Goal: Task Accomplishment & Management: Use online tool/utility

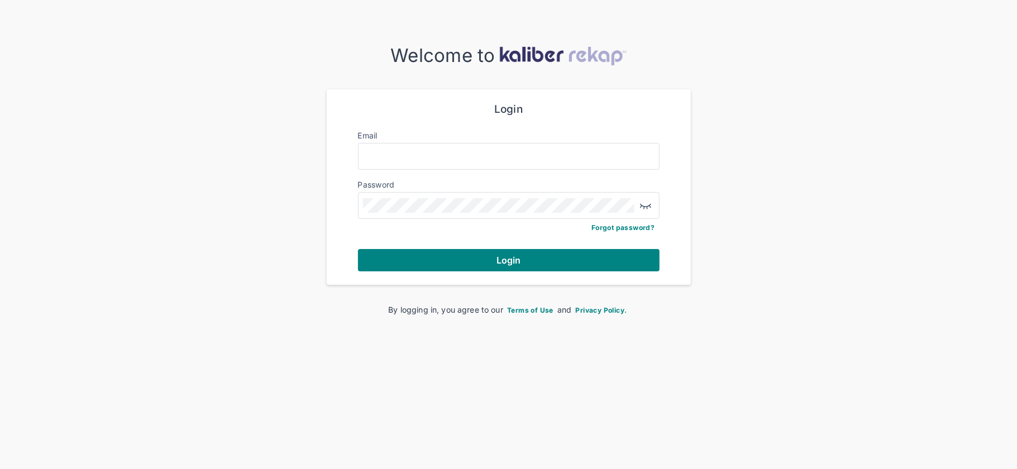
click at [439, 141] on div "Email" at bounding box center [509, 136] width 302 height 13
click at [433, 155] on input "Email" at bounding box center [509, 156] width 292 height 15
type input "**********"
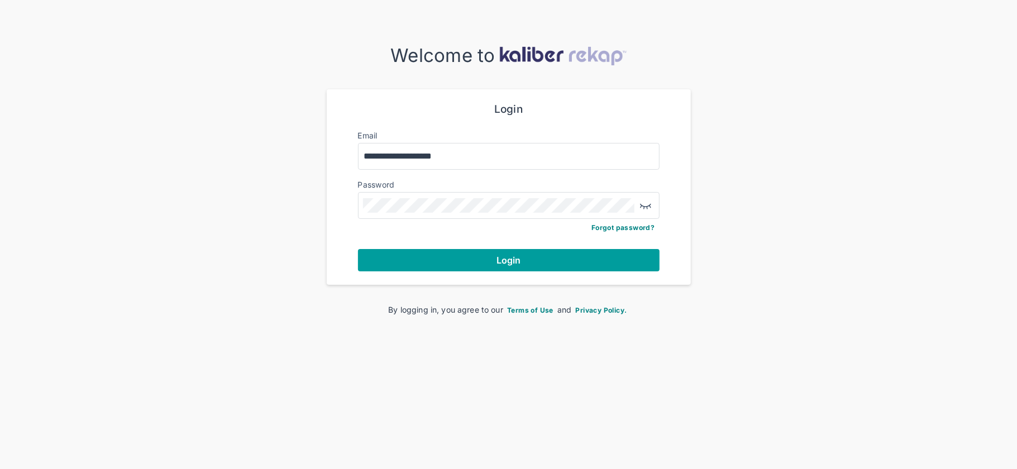
click at [534, 254] on button "Login" at bounding box center [509, 260] width 302 height 22
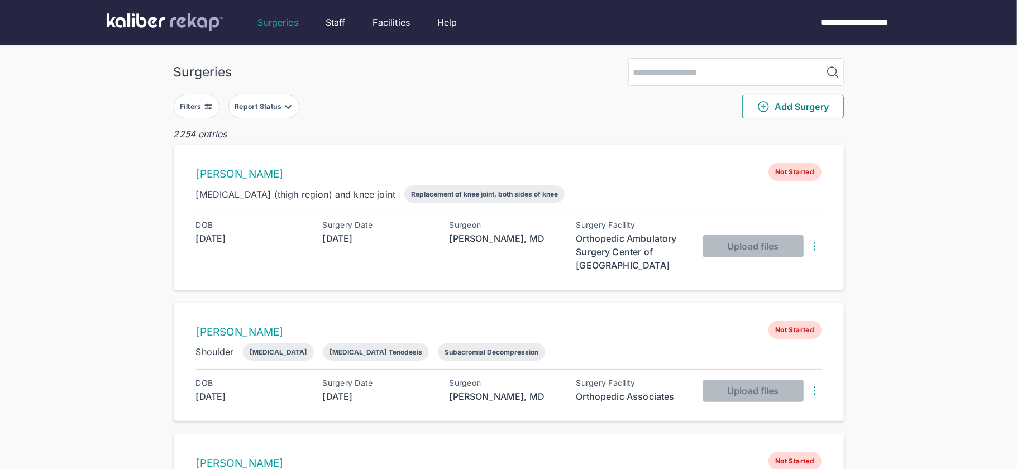
click at [202, 103] on div "Filters" at bounding box center [192, 106] width 24 height 9
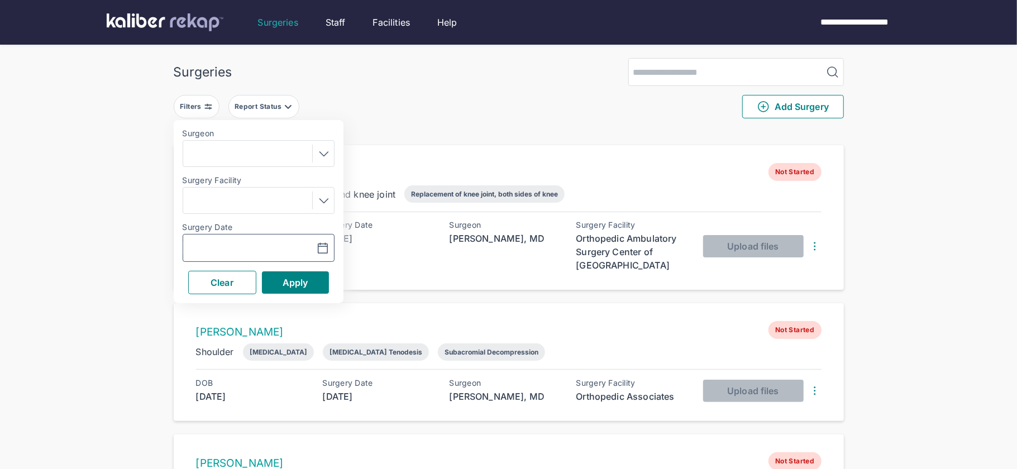
click at [318, 240] on button "button" at bounding box center [294, 248] width 77 height 26
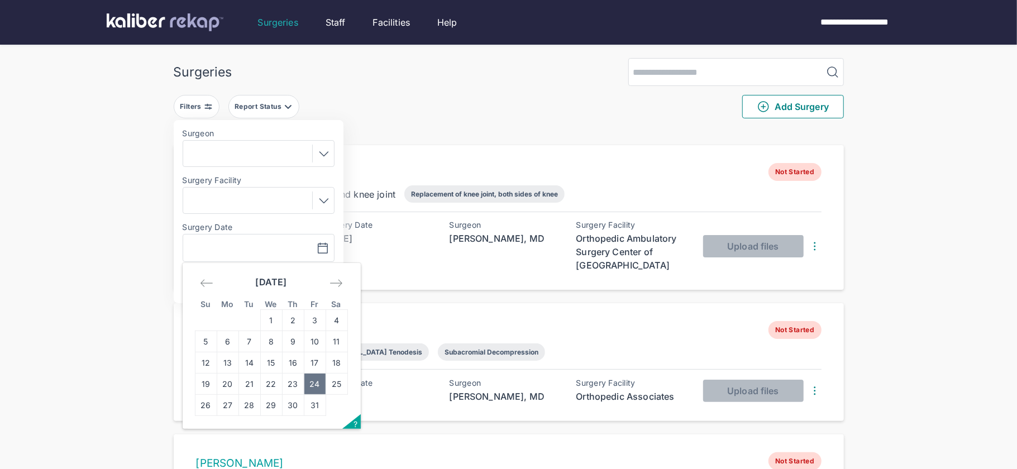
click at [320, 379] on td "24" at bounding box center [315, 384] width 22 height 21
type input "**********"
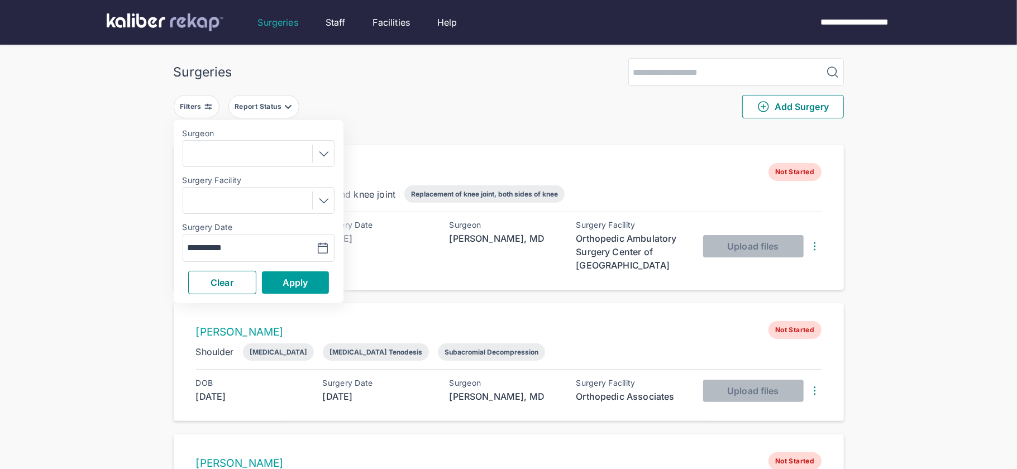
click at [309, 274] on button "Apply" at bounding box center [295, 282] width 67 height 22
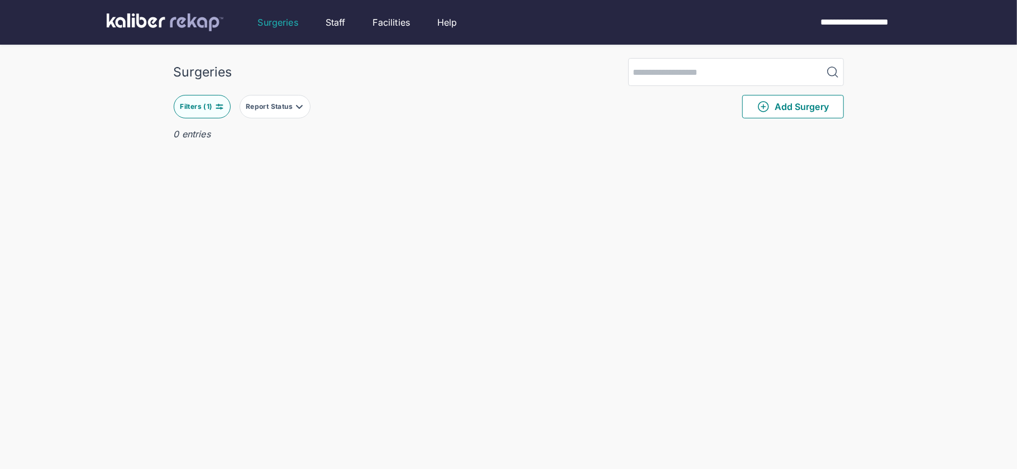
click at [222, 112] on button "Filters ( 1 )" at bounding box center [202, 106] width 57 height 23
click at [328, 247] on icon "button" at bounding box center [322, 248] width 13 height 13
click at [318, 357] on td "17" at bounding box center [315, 362] width 22 height 21
type input "**********"
click at [317, 262] on div "**********" at bounding box center [259, 211] width 170 height 183
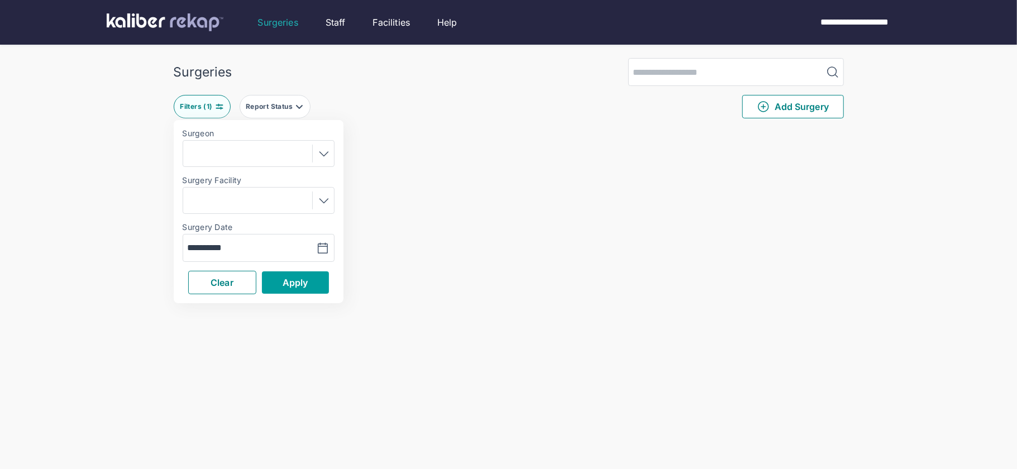
click at [314, 280] on button "Apply" at bounding box center [295, 282] width 67 height 22
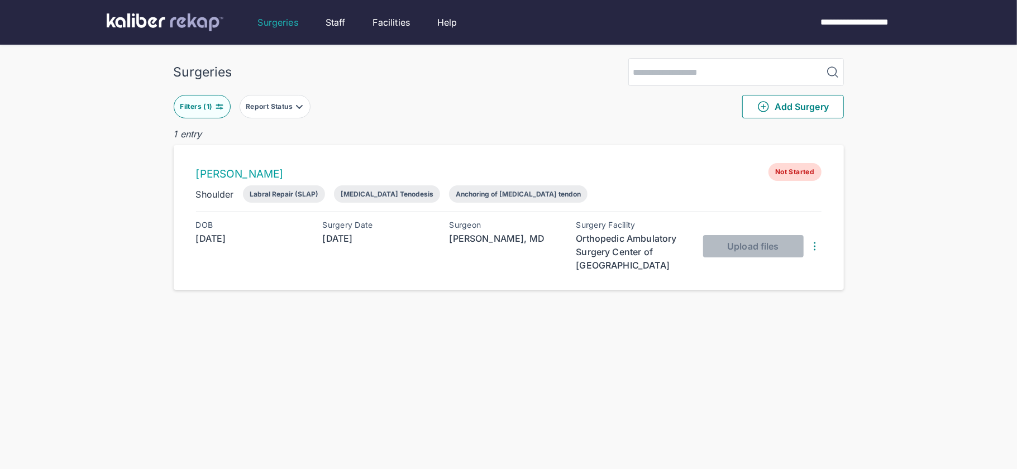
click at [216, 114] on button "Filters ( 1 )" at bounding box center [202, 106] width 57 height 23
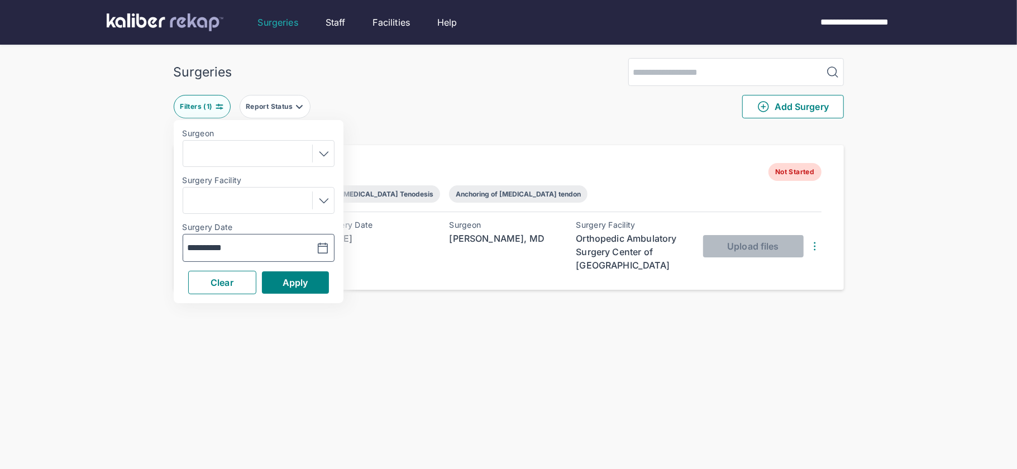
click at [315, 252] on button "button" at bounding box center [294, 248] width 77 height 26
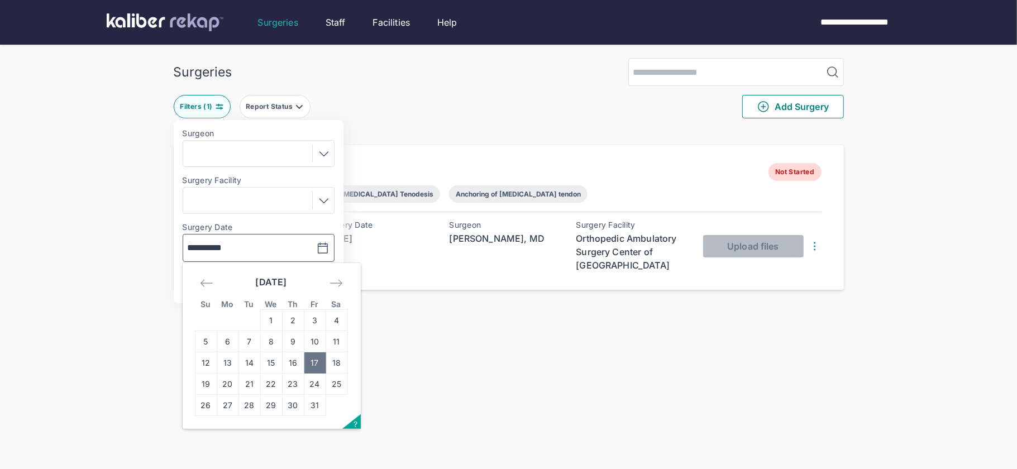
click at [221, 280] on div "October 2025" at bounding box center [271, 286] width 153 height 46
click at [206, 283] on icon "Move backward to switch to the previous month." at bounding box center [206, 283] width 12 height 7
click at [322, 362] on td "19" at bounding box center [315, 362] width 22 height 21
type input "**********"
click at [304, 278] on span "Apply" at bounding box center [296, 282] width 26 height 11
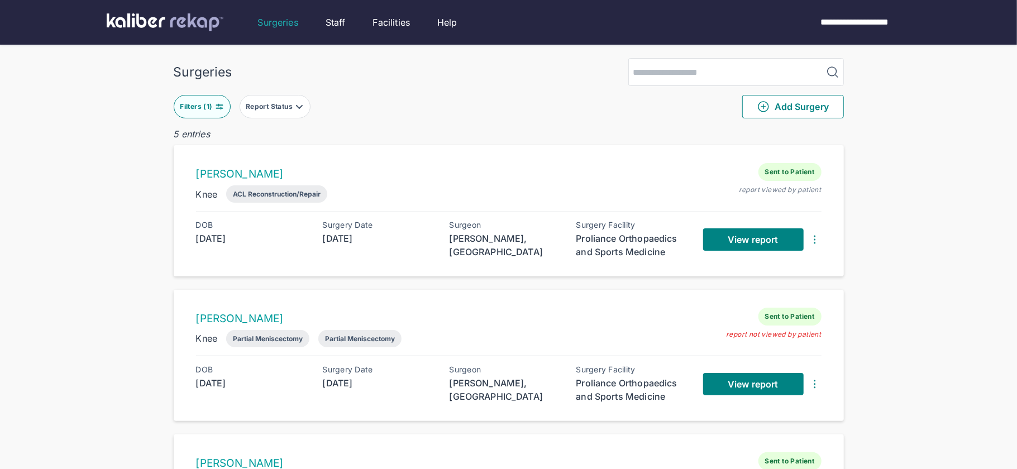
click at [207, 108] on div "Filters ( 1 )" at bounding box center [197, 106] width 35 height 9
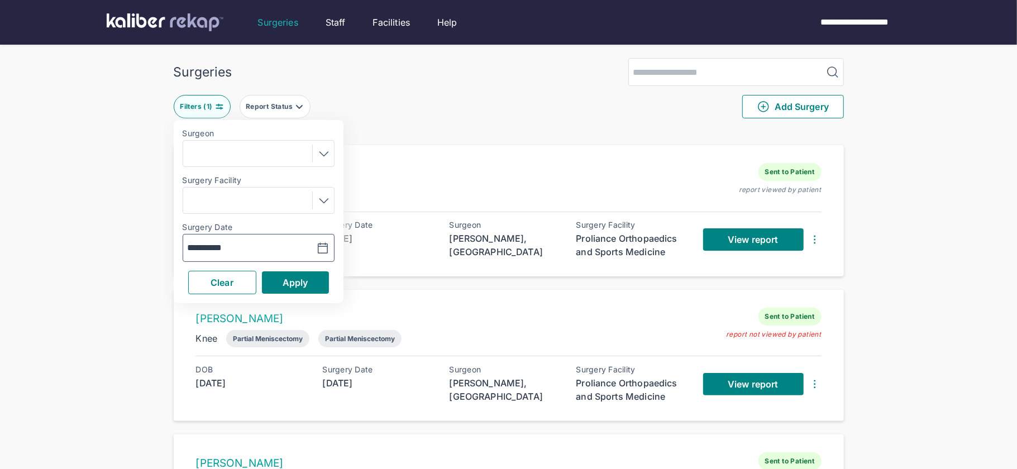
click at [327, 254] on icon "button" at bounding box center [322, 248] width 13 height 13
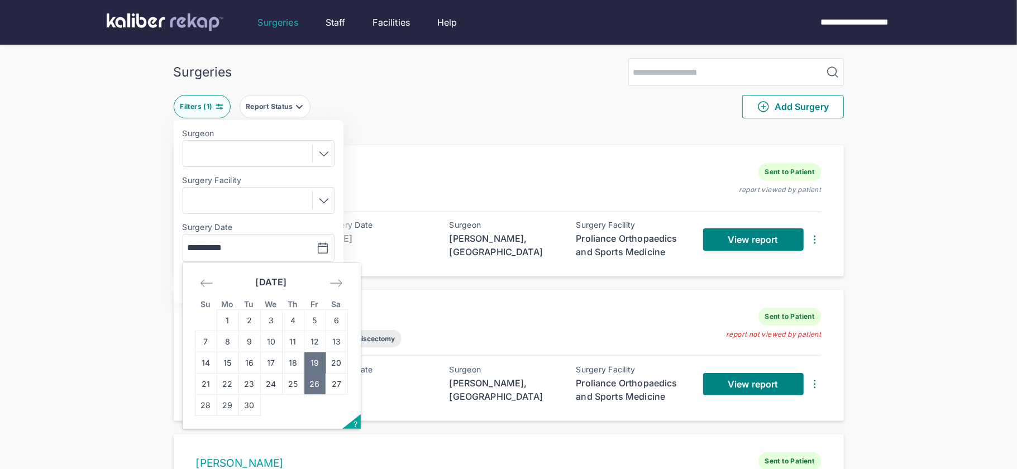
click at [313, 380] on td "26" at bounding box center [315, 384] width 22 height 21
type input "**********"
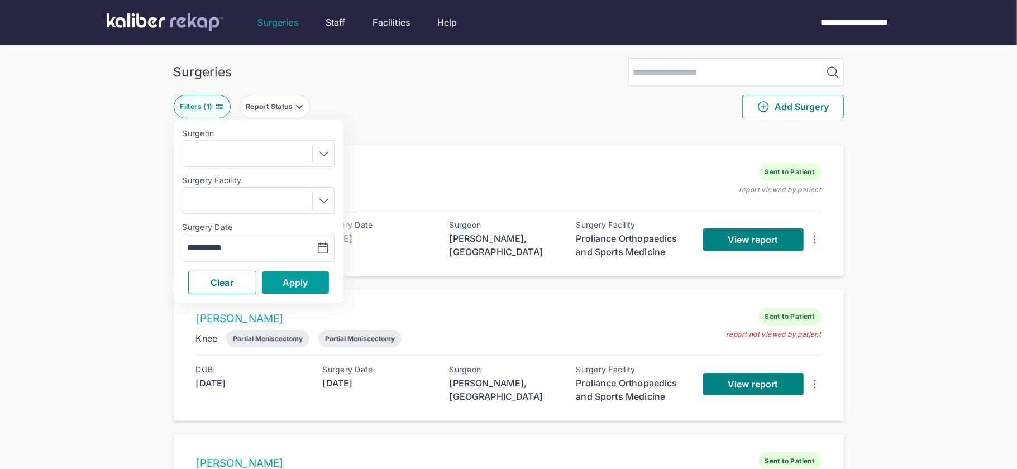
click at [312, 288] on button "Apply" at bounding box center [295, 282] width 67 height 22
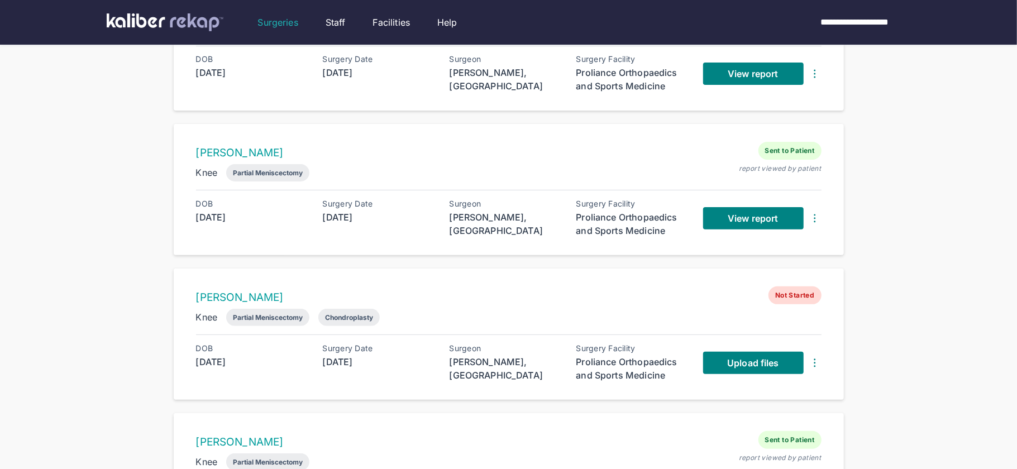
scroll to position [324, 0]
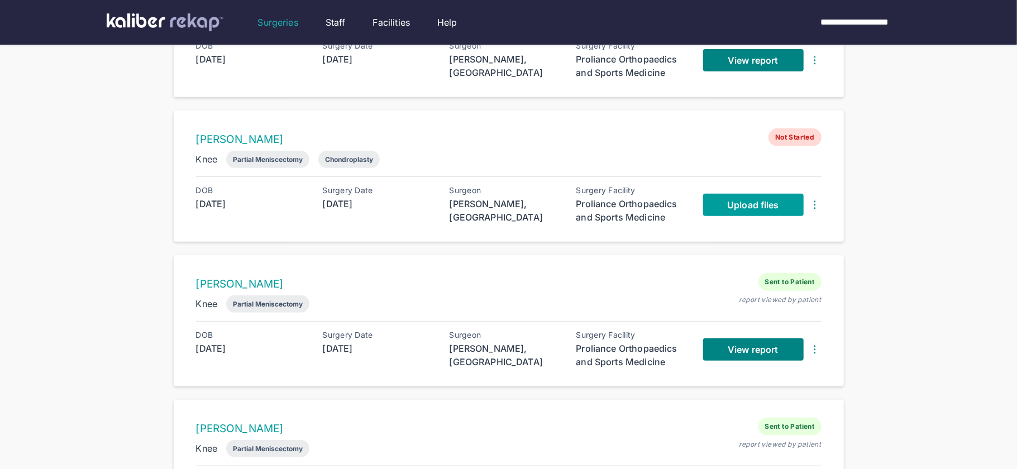
click at [731, 200] on span "Upload files" at bounding box center [752, 204] width 51 height 11
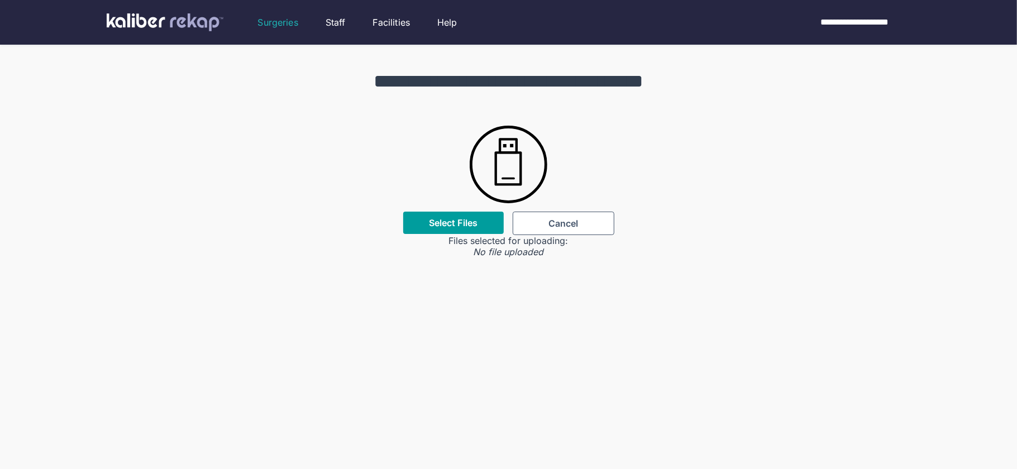
click at [461, 229] on div "Select Files" at bounding box center [453, 223] width 101 height 22
click at [457, 227] on label "Select Files" at bounding box center [453, 222] width 49 height 11
click at [0, 0] on input "Select Files" at bounding box center [0, 0] width 0 height 0
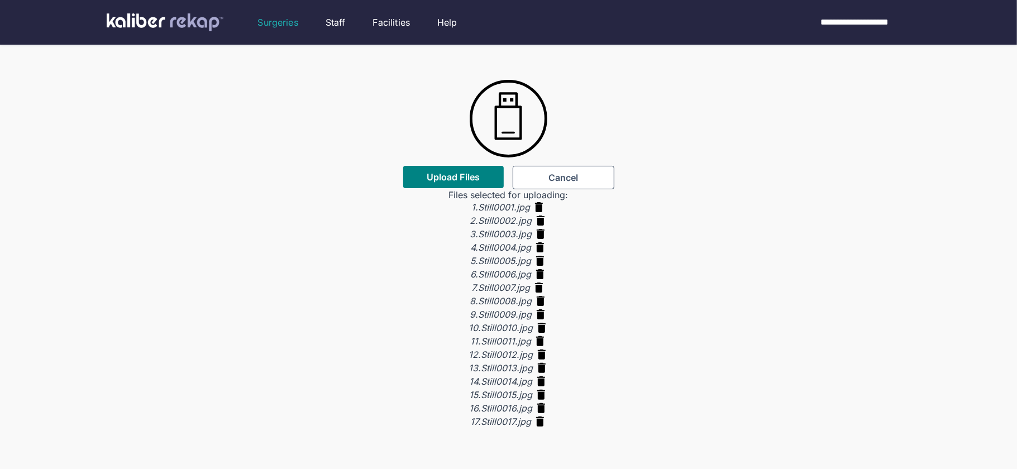
scroll to position [67, 0]
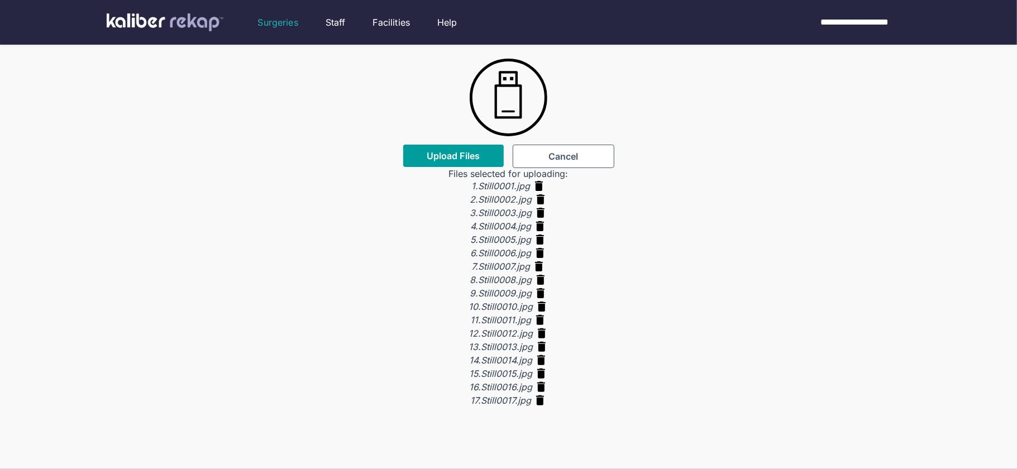
click at [452, 148] on button "Upload Files" at bounding box center [453, 156] width 101 height 22
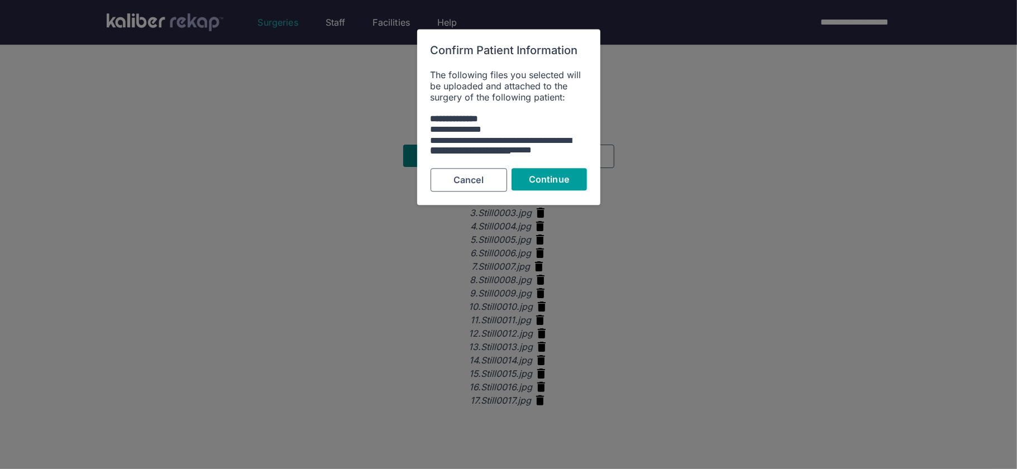
click at [533, 176] on span "Continue" at bounding box center [549, 179] width 40 height 11
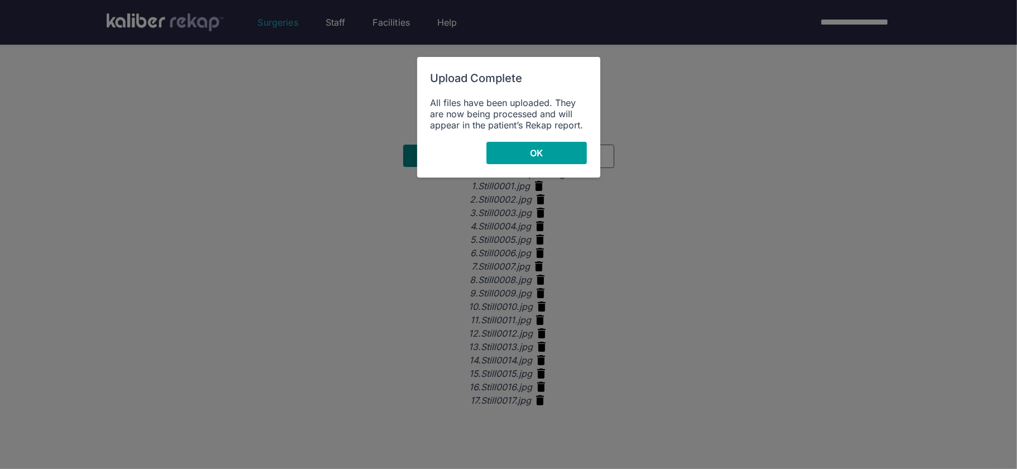
click at [538, 161] on button "OK" at bounding box center [536, 153] width 101 height 22
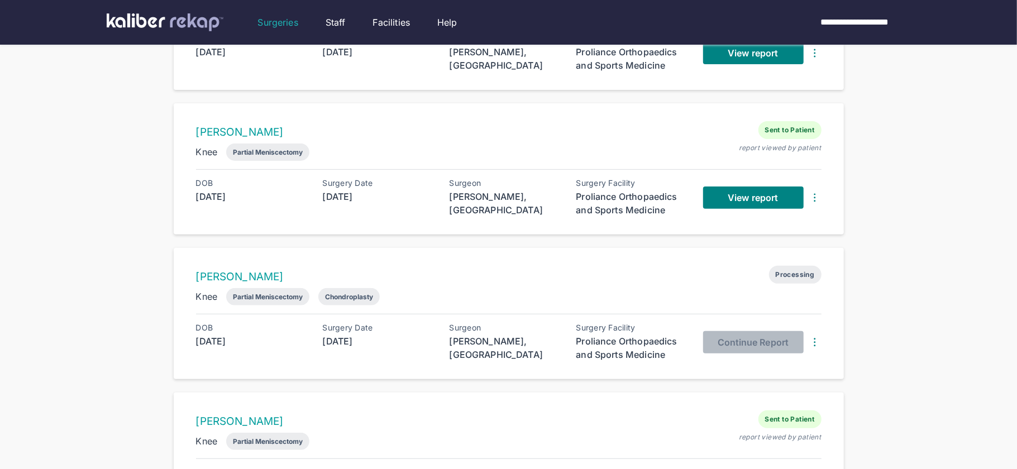
scroll to position [188, 0]
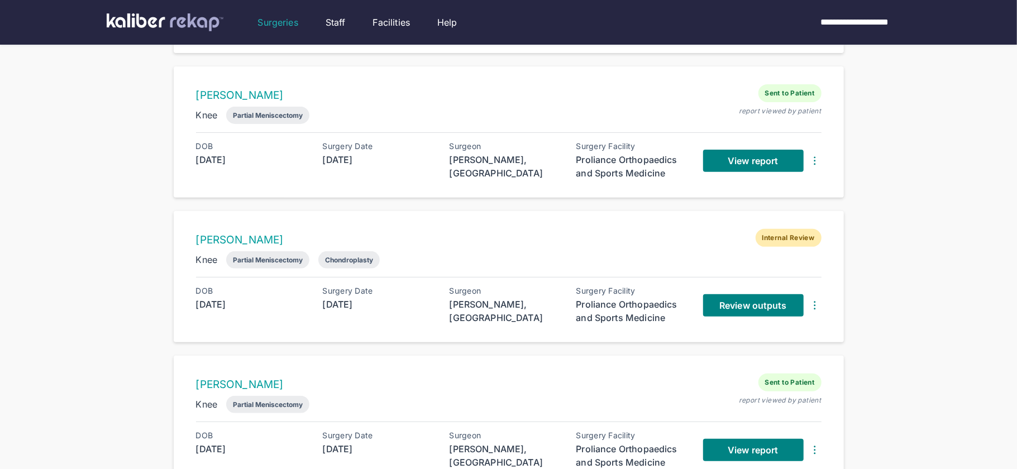
scroll to position [312, 0]
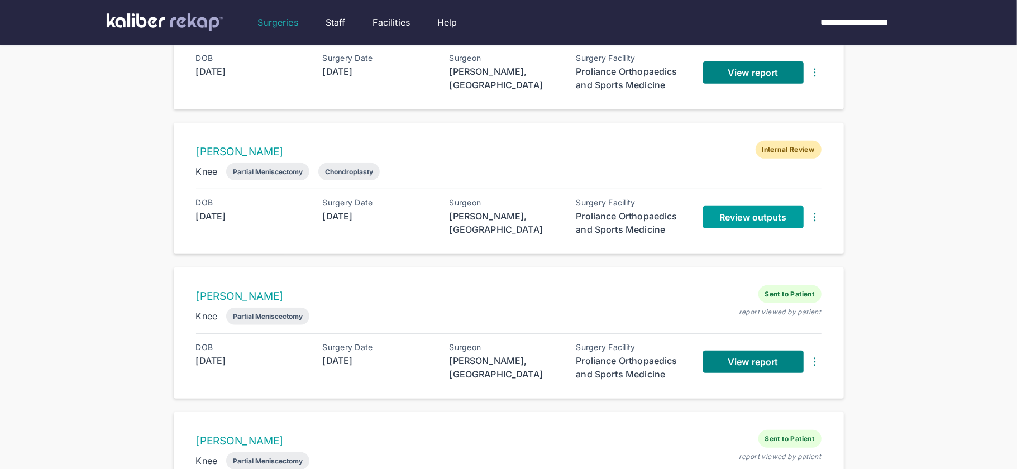
click at [724, 212] on span "Review outputs" at bounding box center [752, 217] width 67 height 11
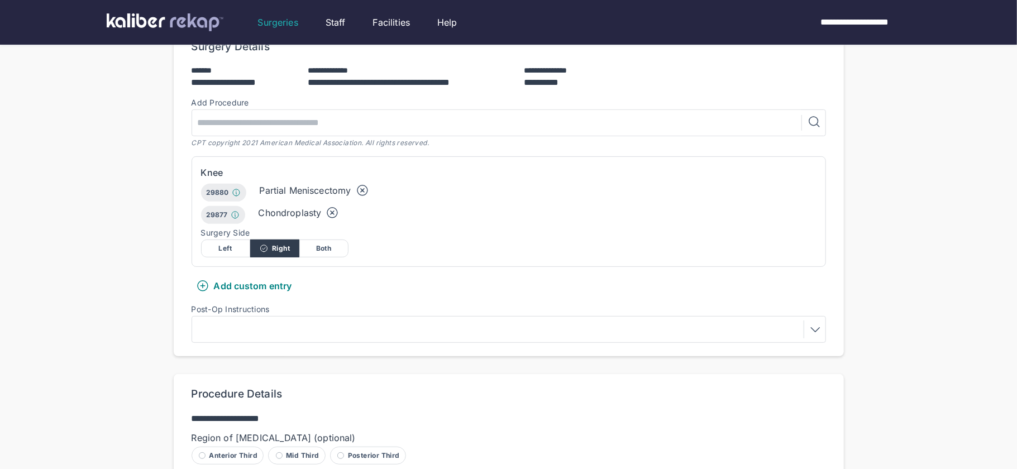
scroll to position [555, 0]
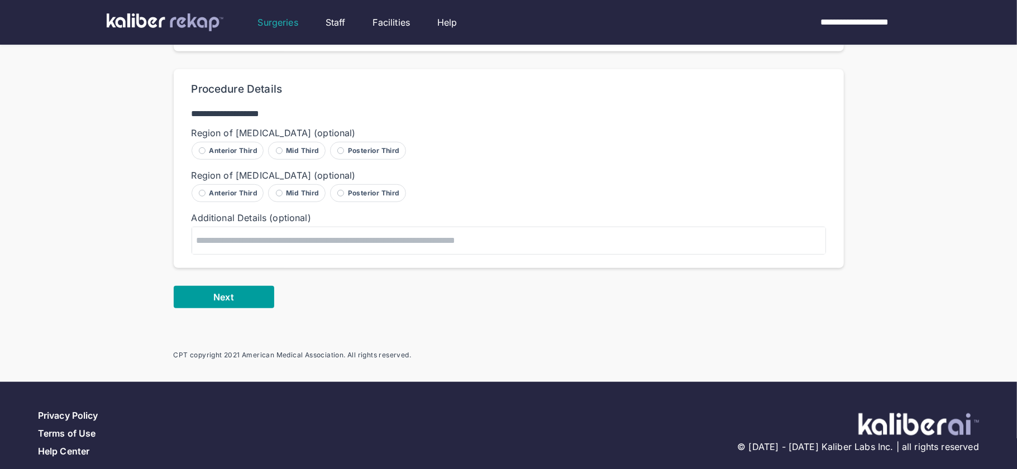
click at [230, 286] on button "Next" at bounding box center [224, 297] width 101 height 22
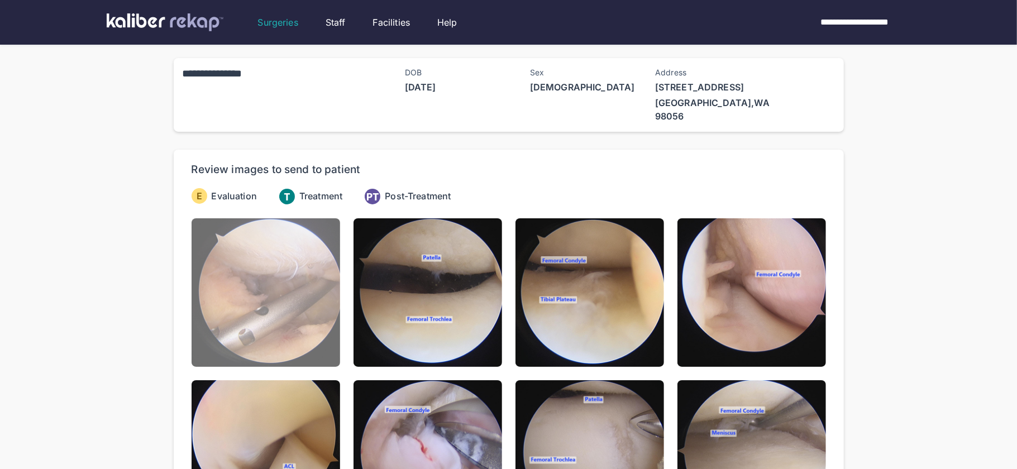
click at [230, 266] on img at bounding box center [266, 292] width 149 height 149
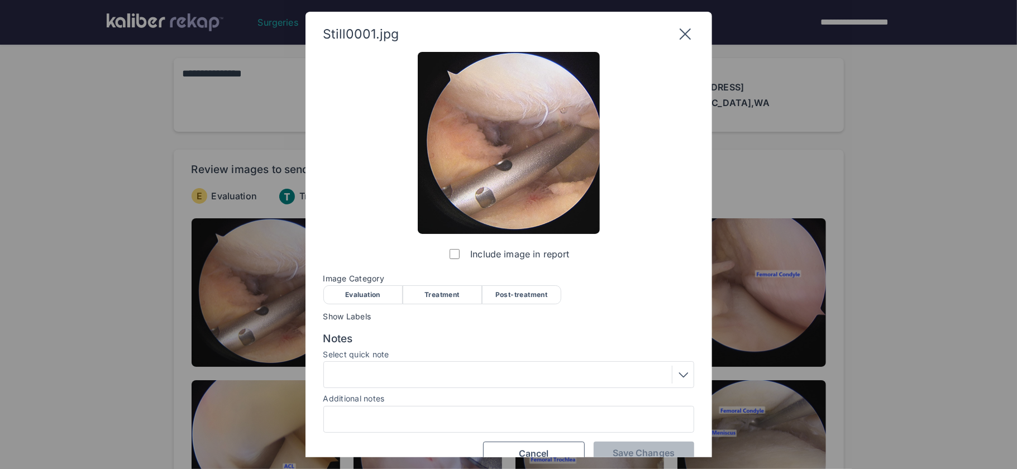
click at [371, 287] on div "Evaluation" at bounding box center [362, 294] width 79 height 19
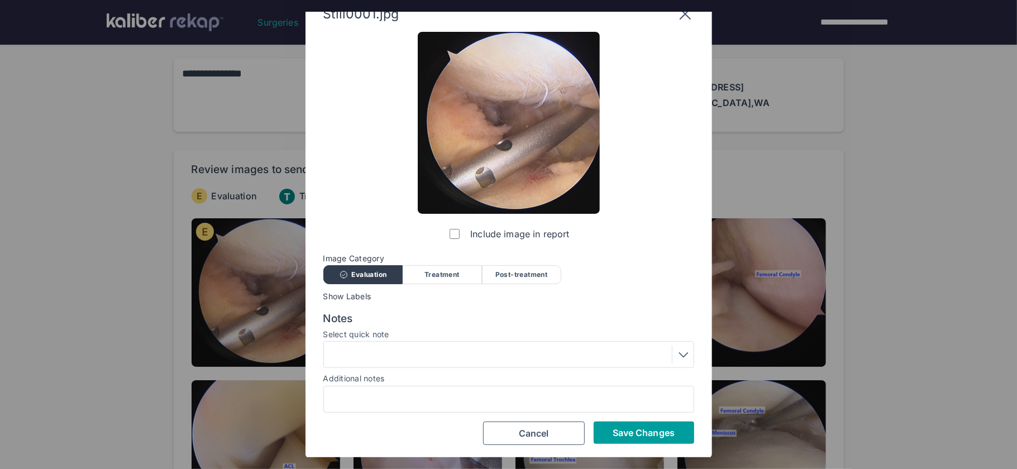
click at [636, 431] on span "Save Changes" at bounding box center [644, 432] width 62 height 11
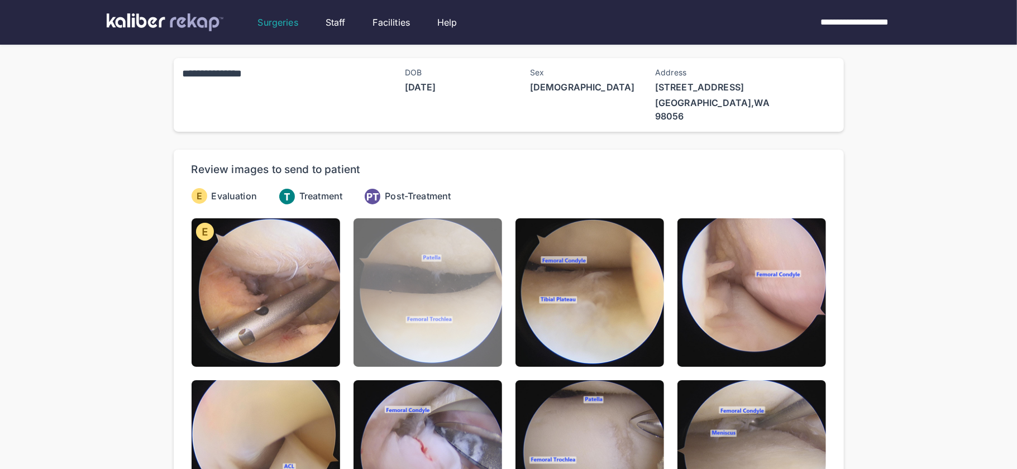
click at [457, 296] on img at bounding box center [428, 292] width 149 height 149
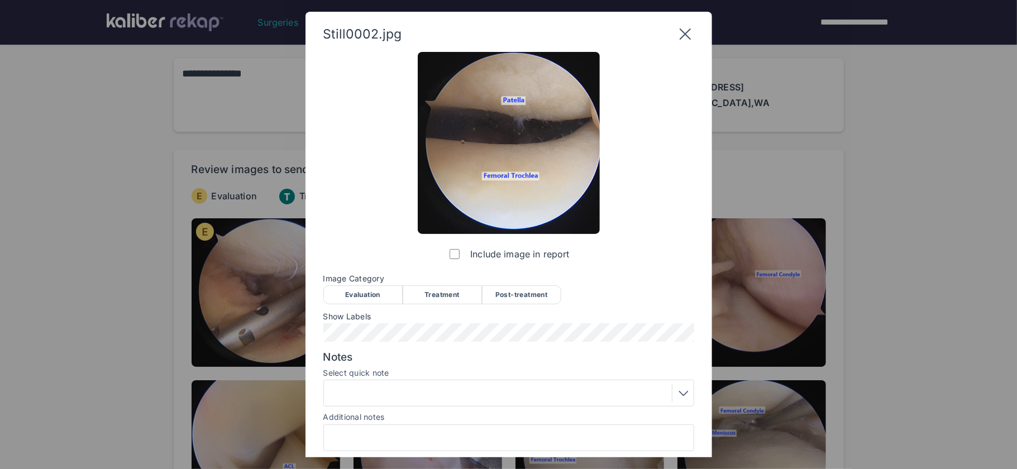
click at [379, 295] on div "Evaluation" at bounding box center [362, 294] width 79 height 19
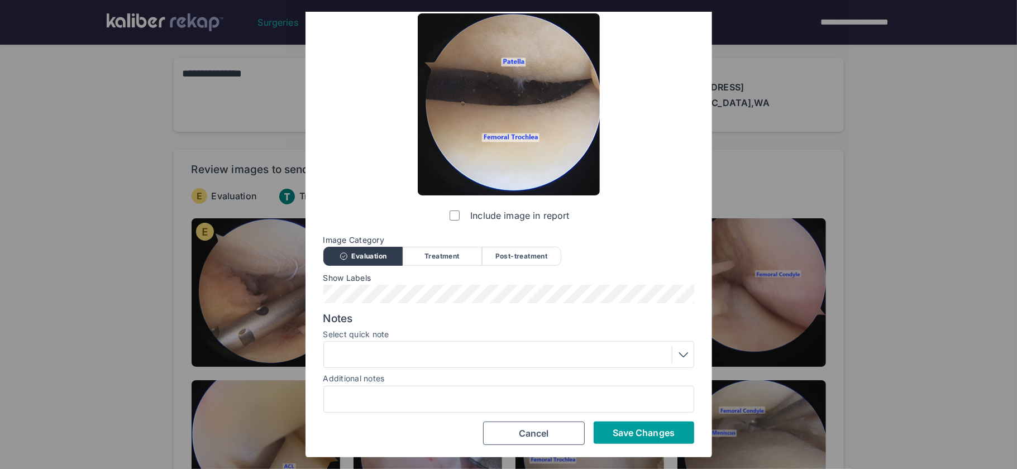
click at [646, 438] on button "Save Changes" at bounding box center [644, 433] width 101 height 22
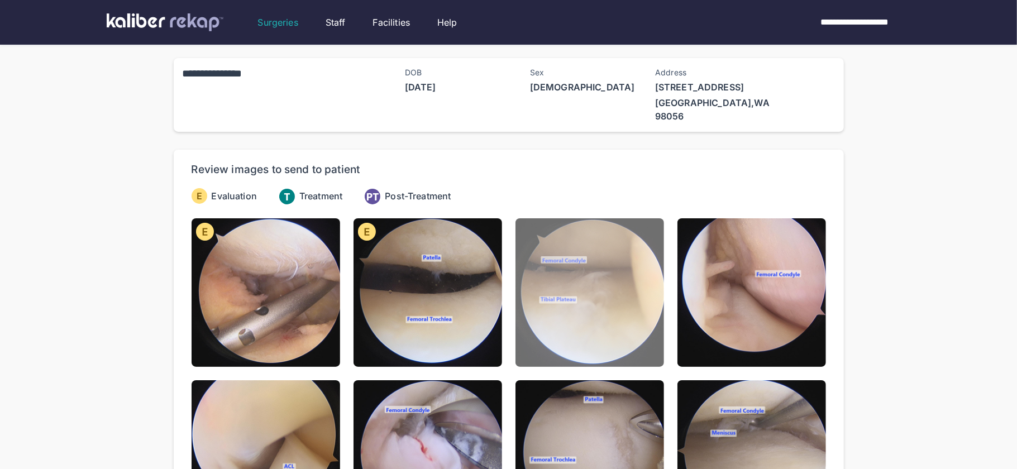
click at [607, 298] on img at bounding box center [589, 292] width 149 height 149
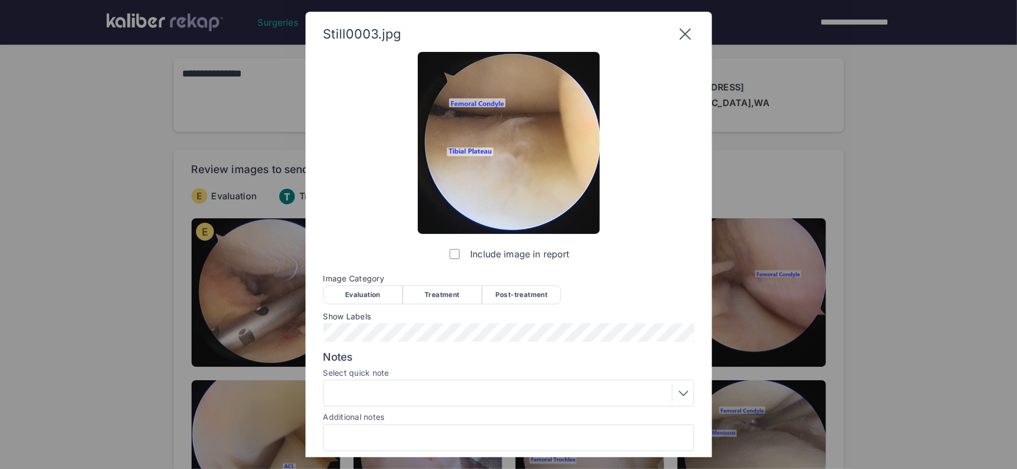
click at [384, 295] on div "Evaluation" at bounding box center [362, 294] width 79 height 19
click at [379, 346] on div "Include image in report Image Category Evaluation Treatment Post-treatment Eval…" at bounding box center [508, 268] width 371 height 432
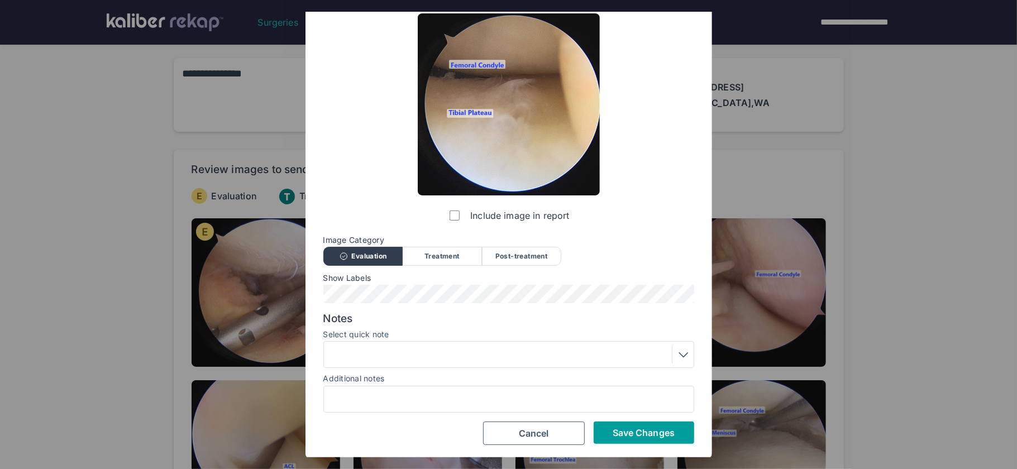
click at [633, 427] on span "Save Changes" at bounding box center [644, 432] width 62 height 11
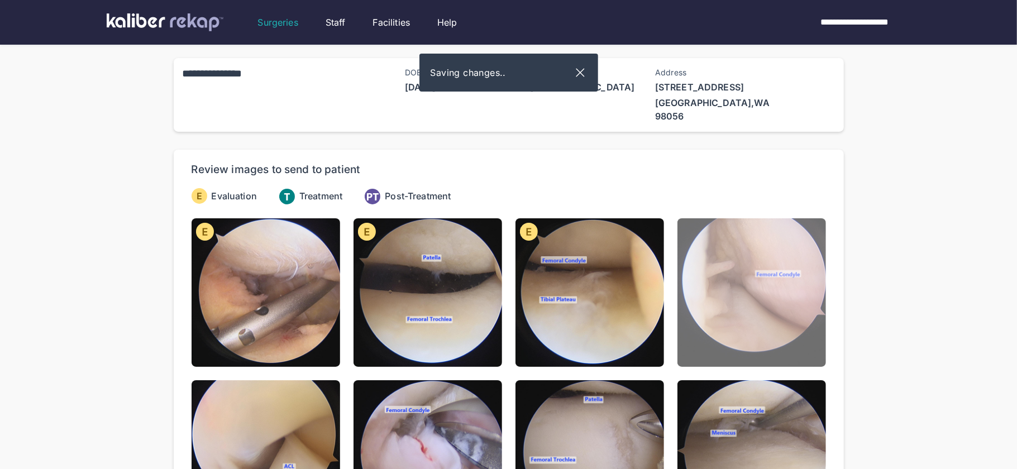
click at [772, 307] on img at bounding box center [751, 292] width 149 height 149
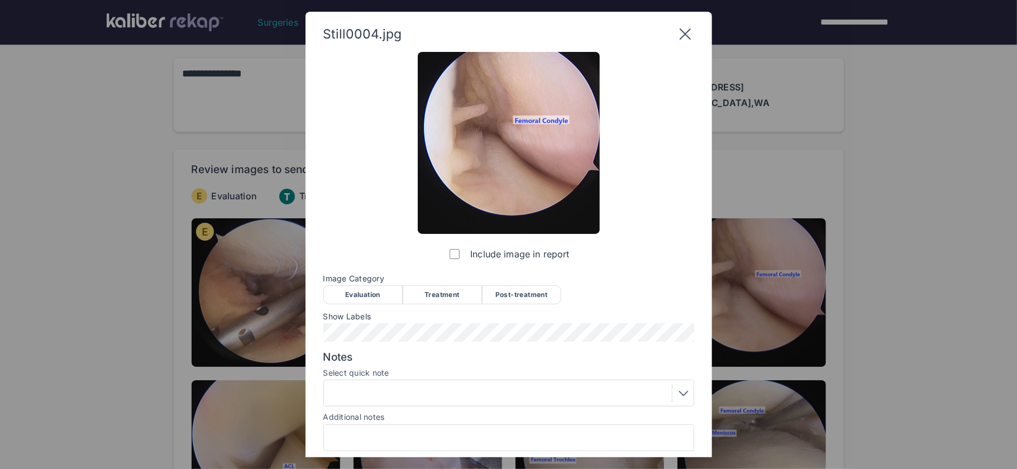
click at [376, 297] on div "Evaluation" at bounding box center [362, 294] width 79 height 19
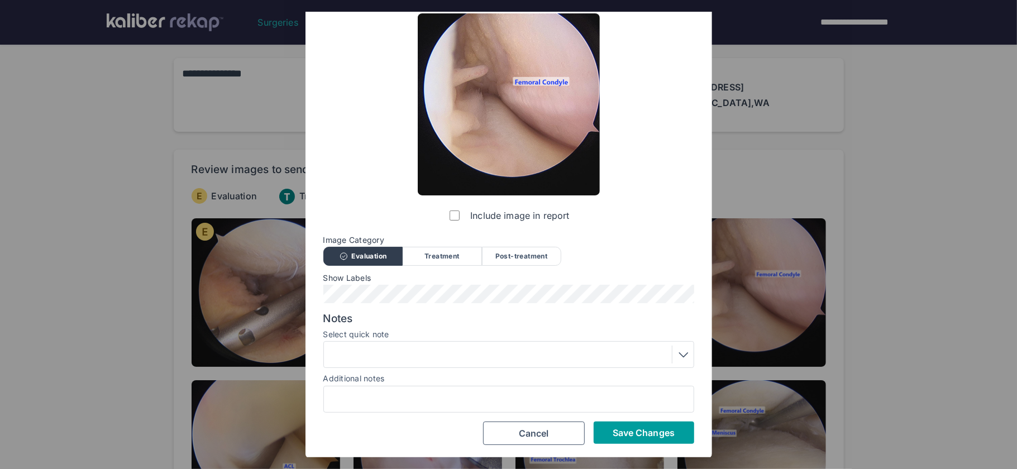
click at [619, 427] on span "Save Changes" at bounding box center [644, 432] width 62 height 11
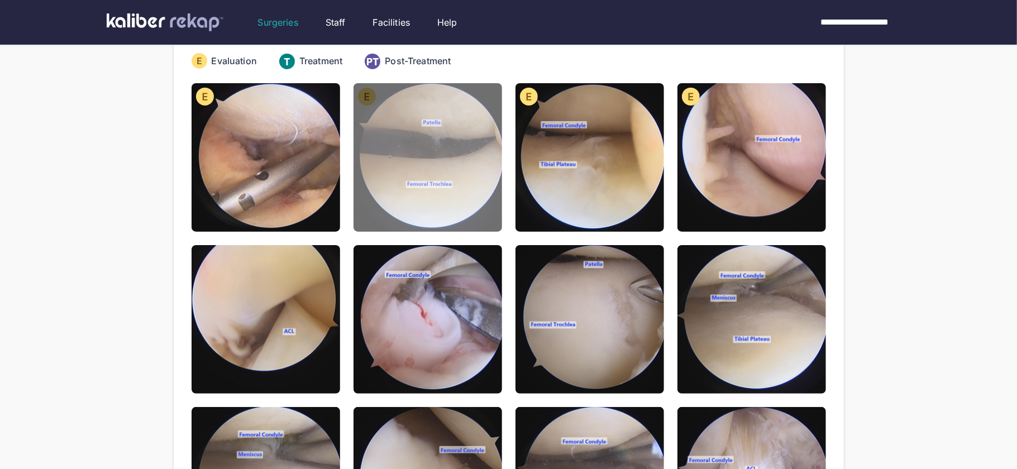
scroll to position [144, 0]
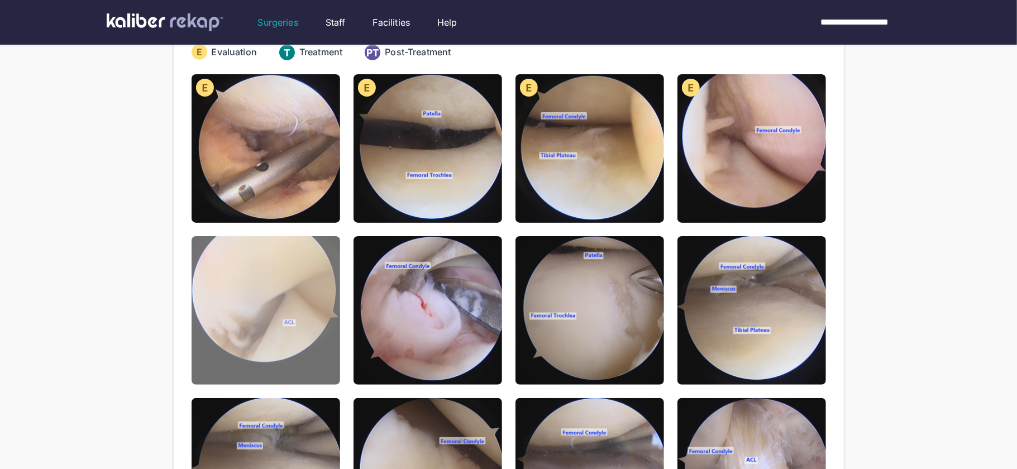
click at [303, 309] on img at bounding box center [266, 310] width 149 height 149
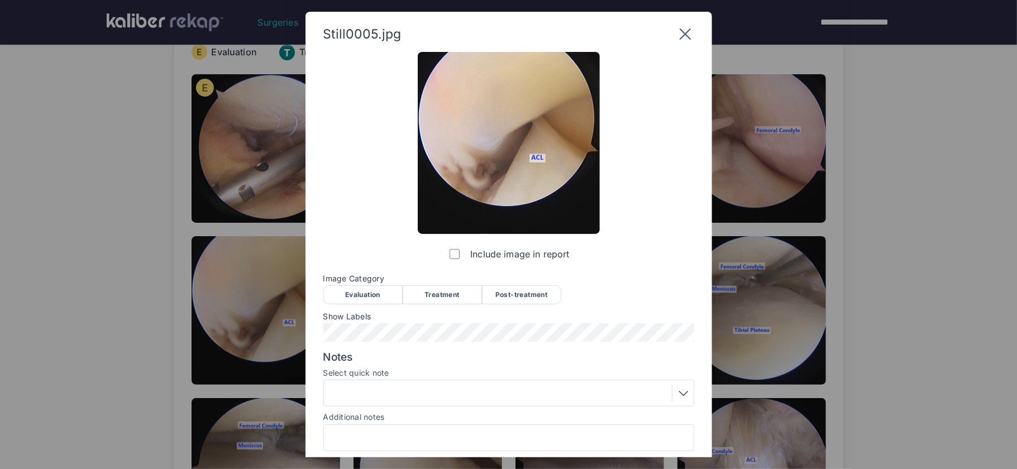
click at [372, 289] on div "Evaluation" at bounding box center [362, 294] width 79 height 19
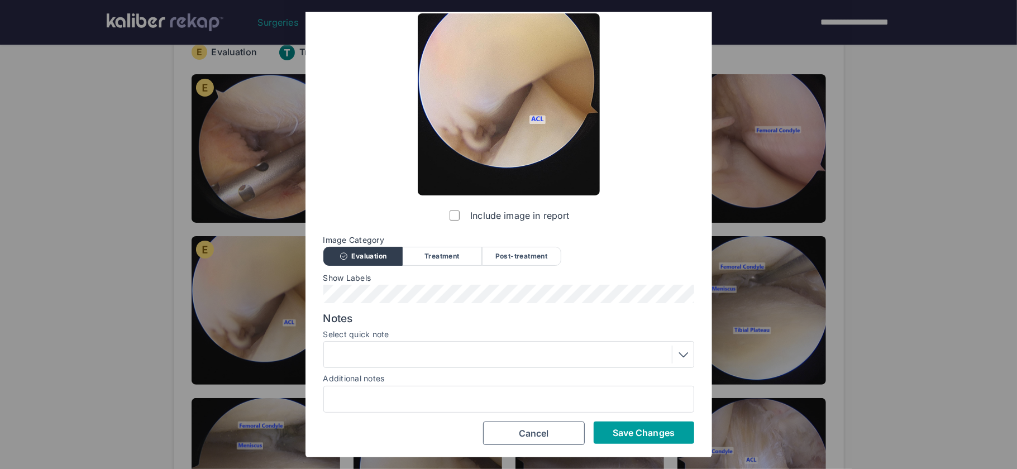
click at [617, 436] on span "Save Changes" at bounding box center [644, 432] width 62 height 11
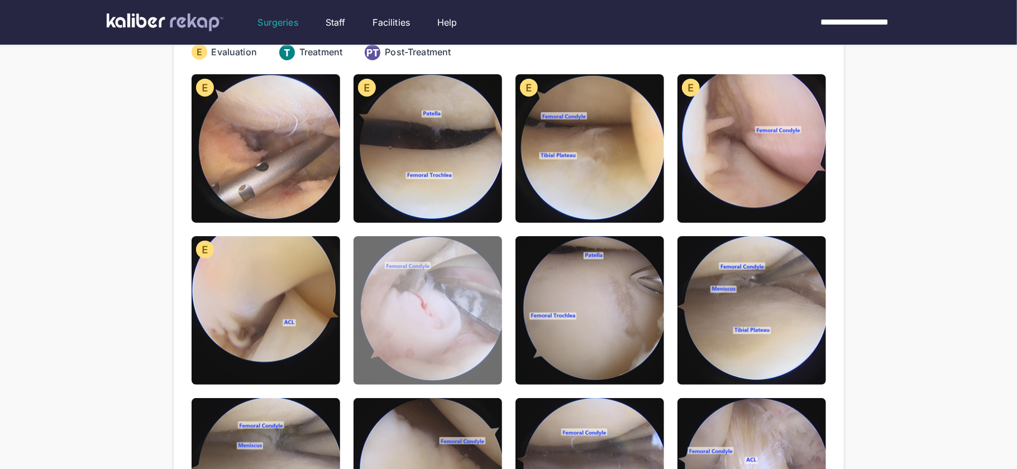
click at [467, 339] on img at bounding box center [428, 310] width 149 height 149
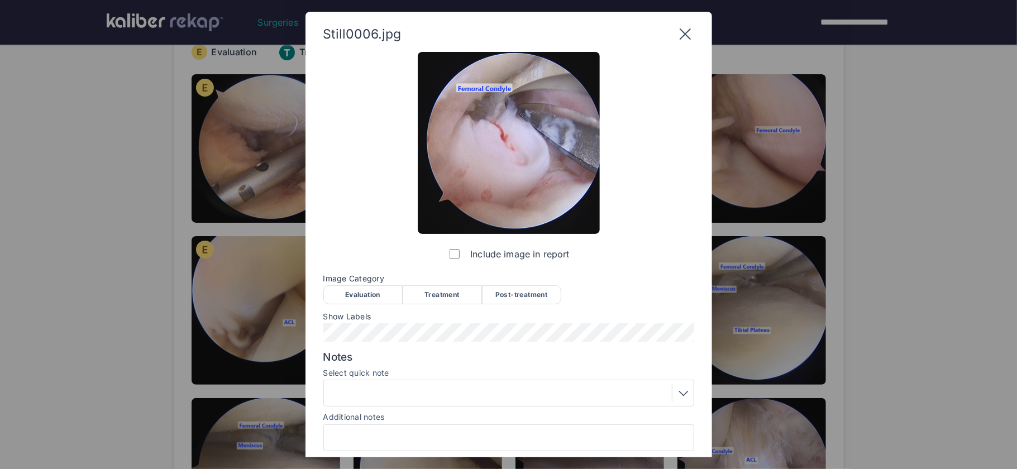
click at [452, 283] on div "Image Category Evaluation Treatment Post-treatment Evaluation Treatment Post-tr…" at bounding box center [508, 288] width 371 height 29
click at [451, 292] on div "Treatment" at bounding box center [442, 294] width 79 height 19
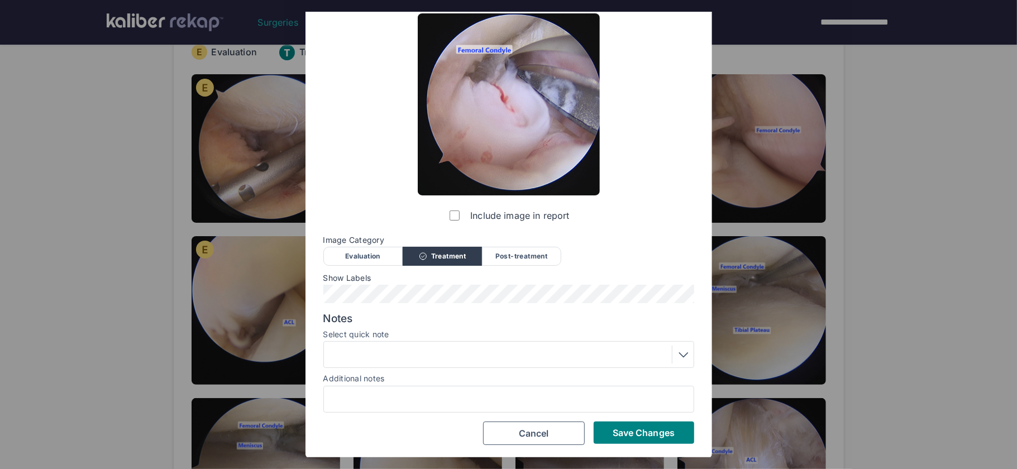
click at [414, 359] on div at bounding box center [508, 355] width 363 height 18
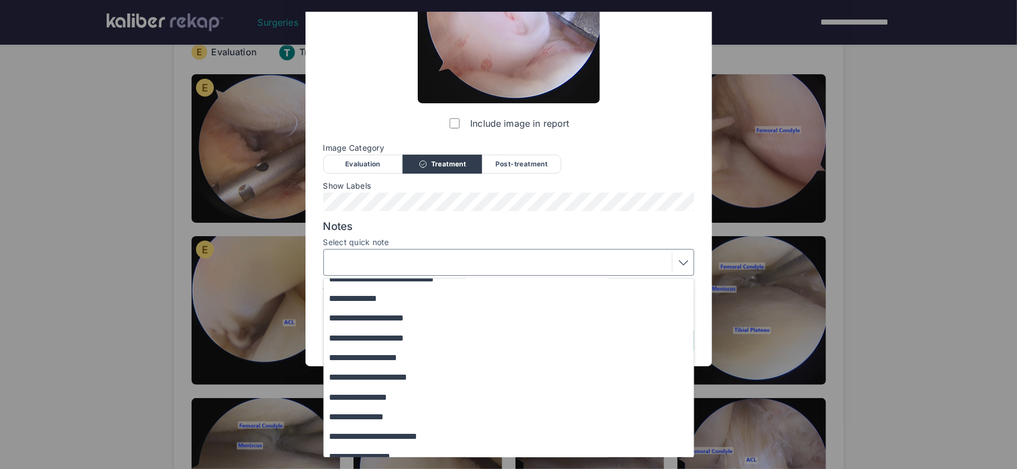
scroll to position [96, 0]
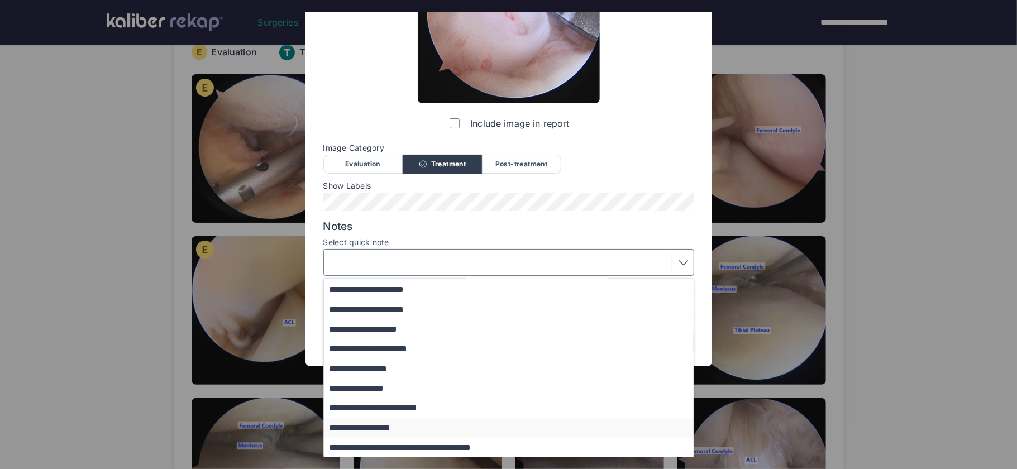
click at [411, 429] on button "**********" at bounding box center [514, 428] width 380 height 20
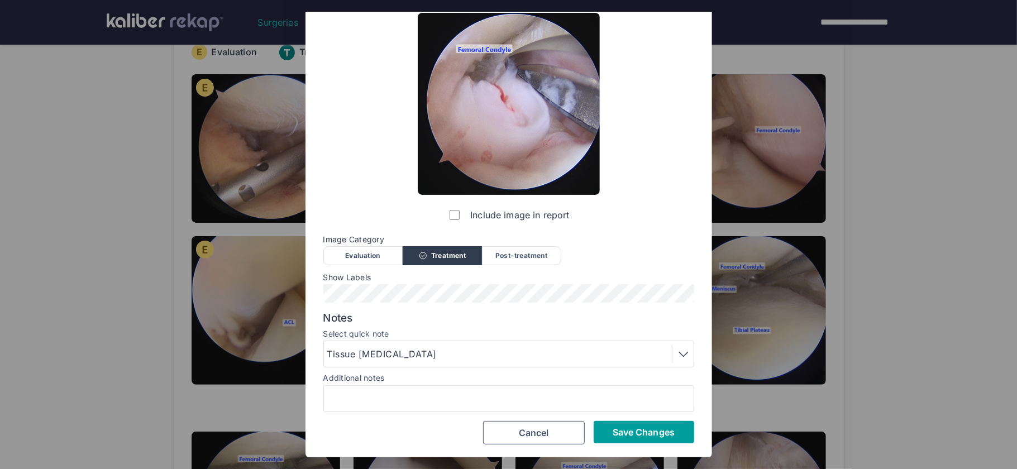
click at [648, 435] on span "Save Changes" at bounding box center [644, 432] width 62 height 11
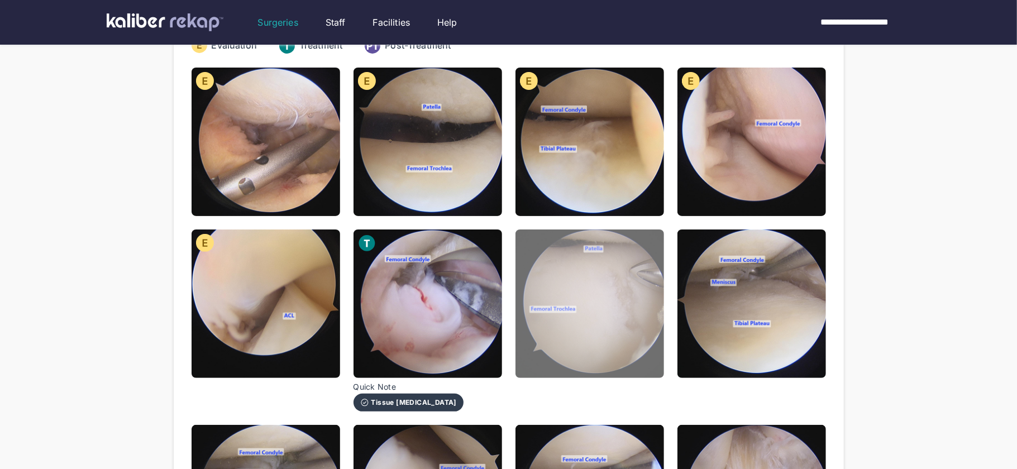
scroll to position [164, 0]
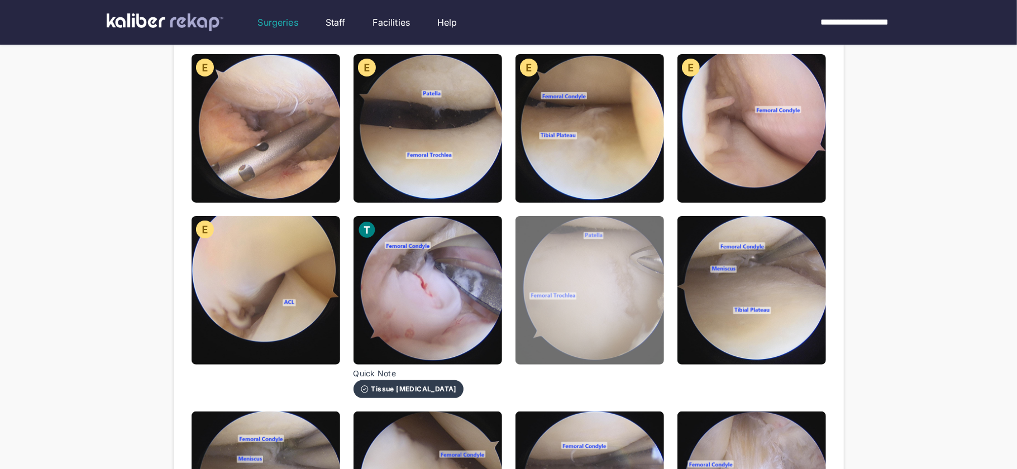
click at [635, 316] on img at bounding box center [589, 290] width 149 height 149
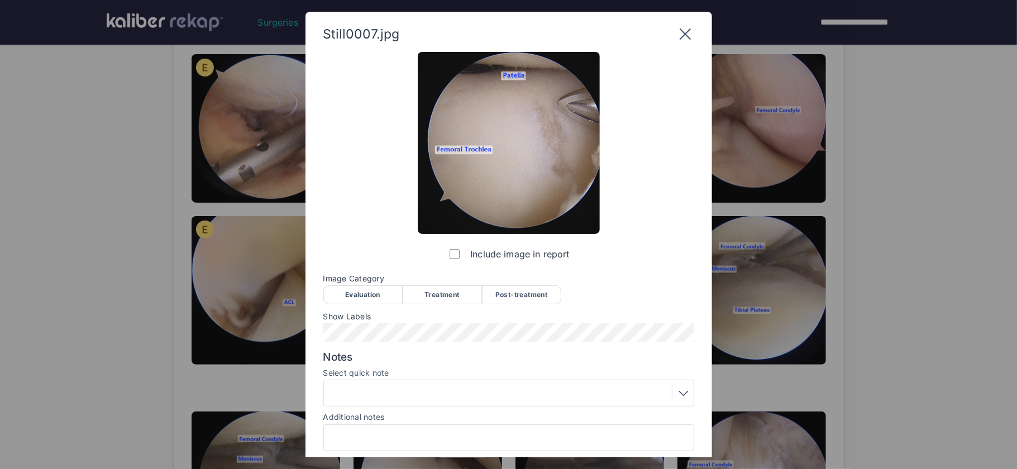
click at [456, 288] on div "Treatment" at bounding box center [442, 294] width 79 height 19
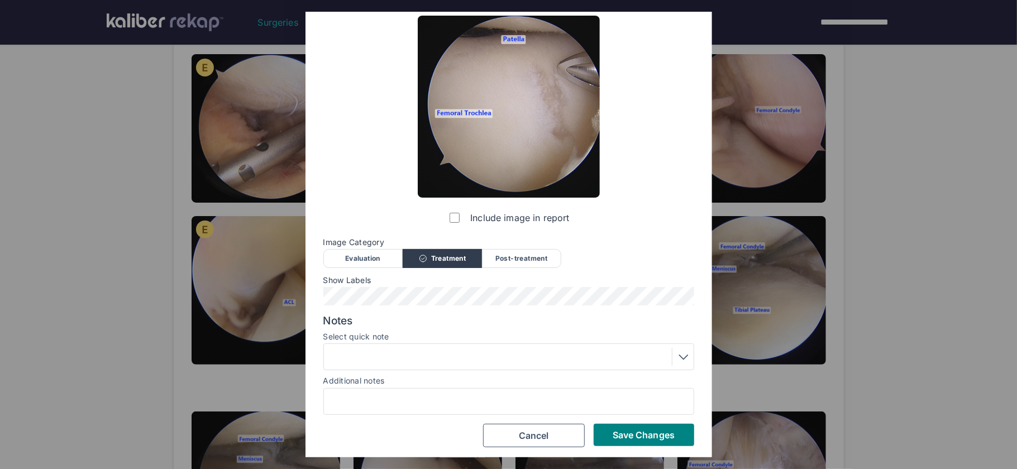
scroll to position [39, 0]
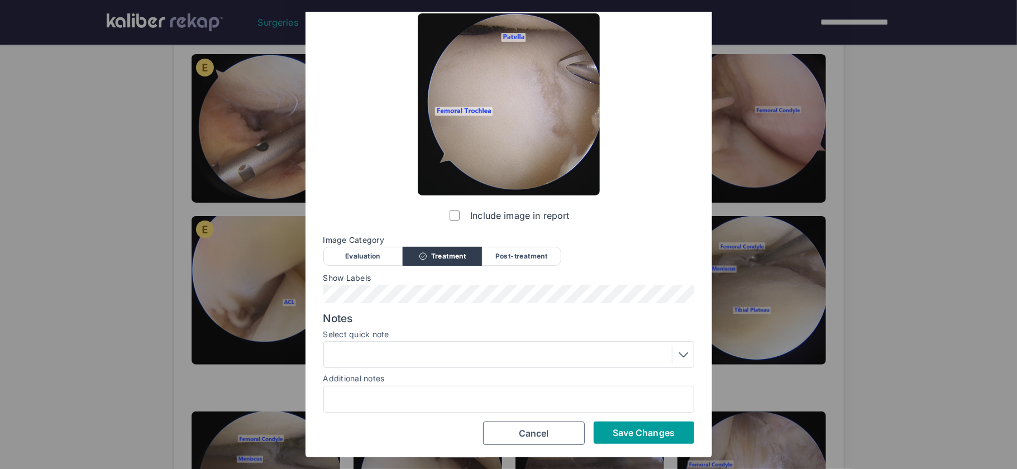
click at [618, 432] on span "Save Changes" at bounding box center [644, 432] width 62 height 11
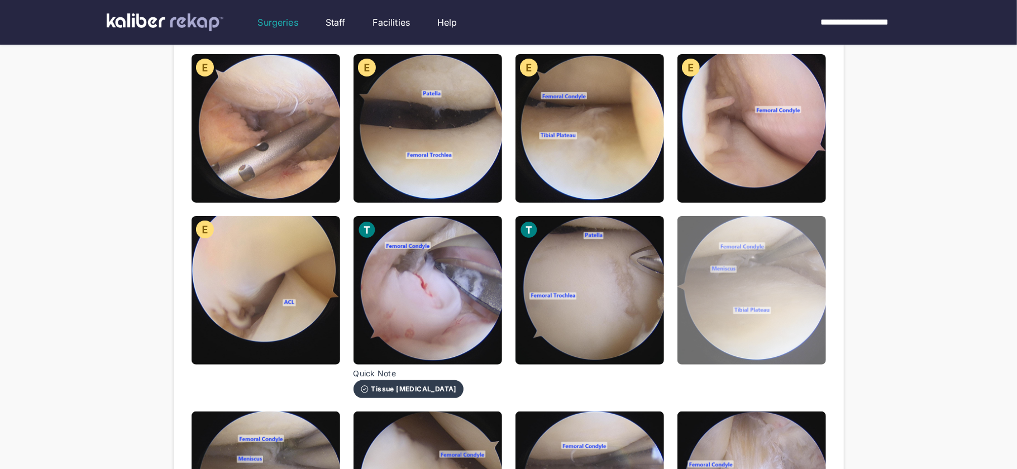
click at [768, 330] on img at bounding box center [751, 290] width 149 height 149
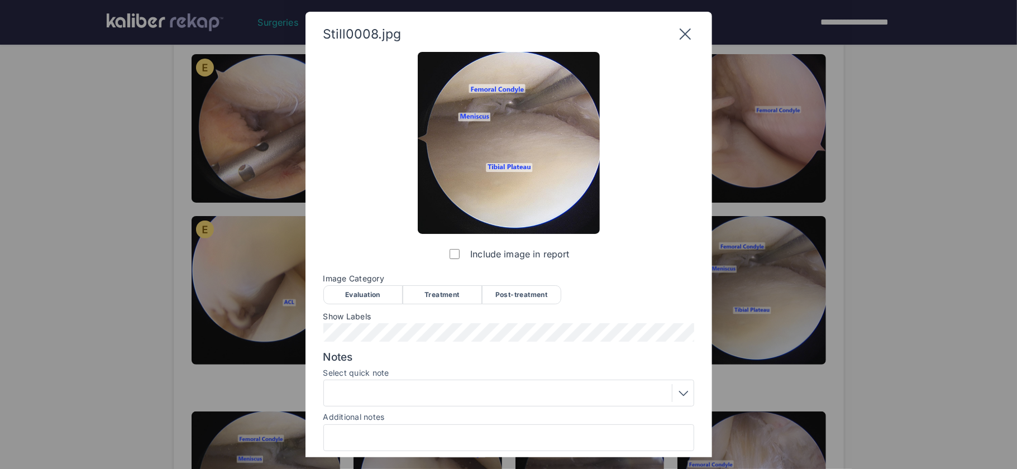
click at [376, 291] on div "Evaluation" at bounding box center [362, 294] width 79 height 19
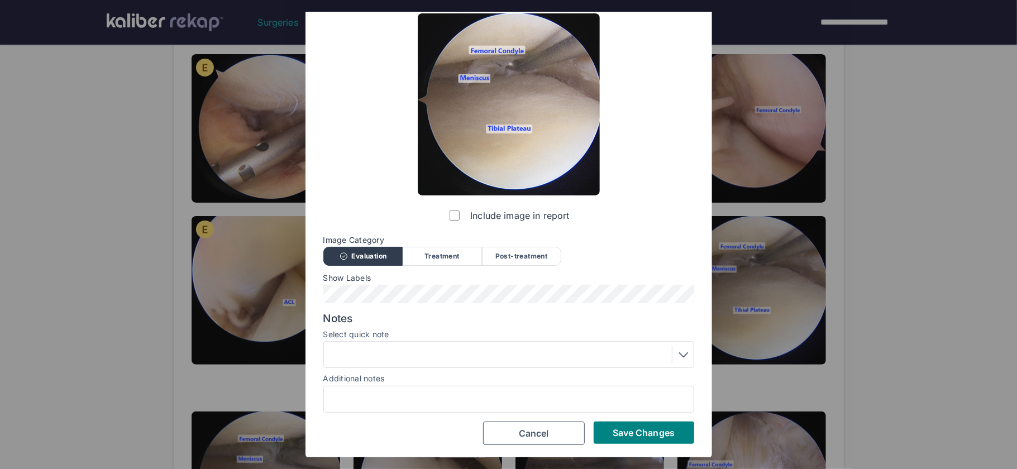
click at [495, 358] on div at bounding box center [508, 355] width 363 height 18
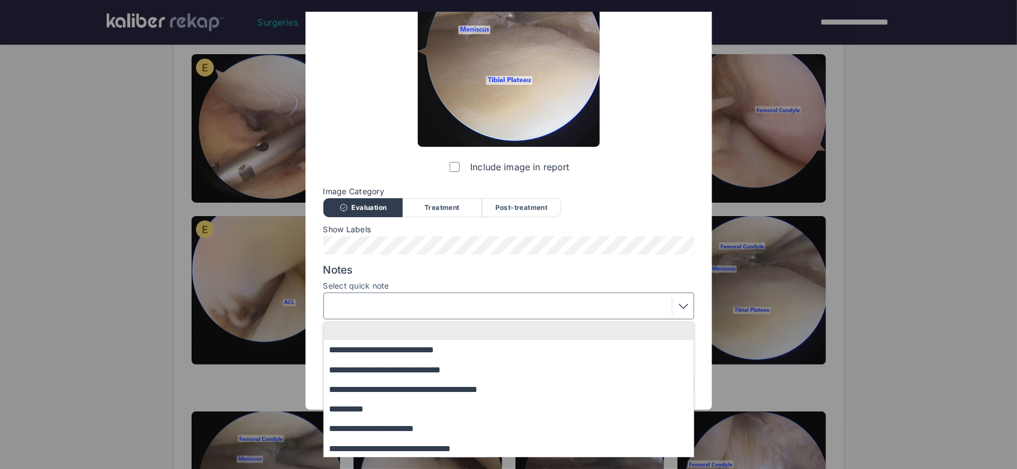
scroll to position [108, 0]
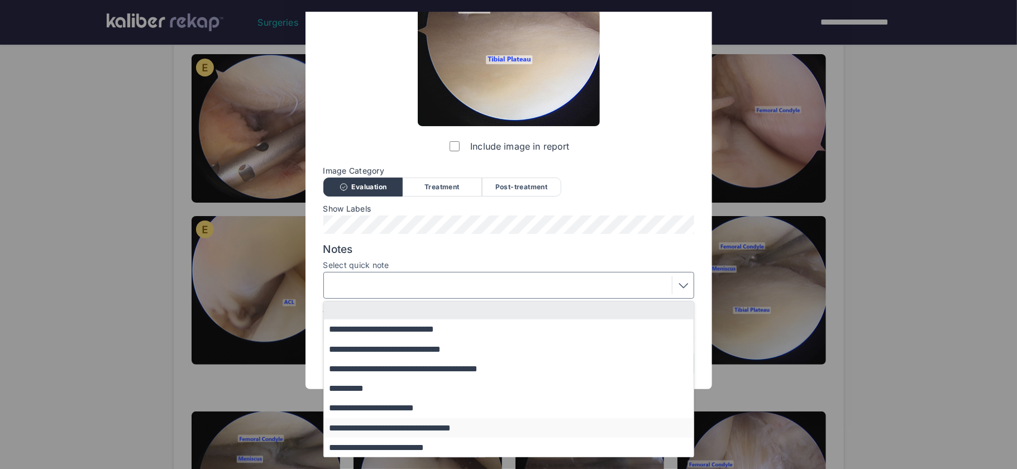
click at [407, 427] on button "**********" at bounding box center [514, 428] width 380 height 20
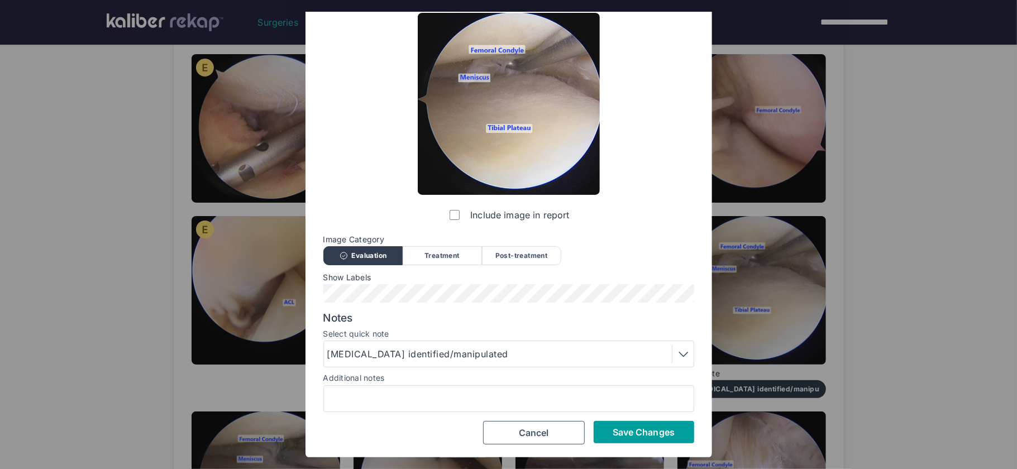
click at [647, 433] on span "Save Changes" at bounding box center [644, 432] width 62 height 11
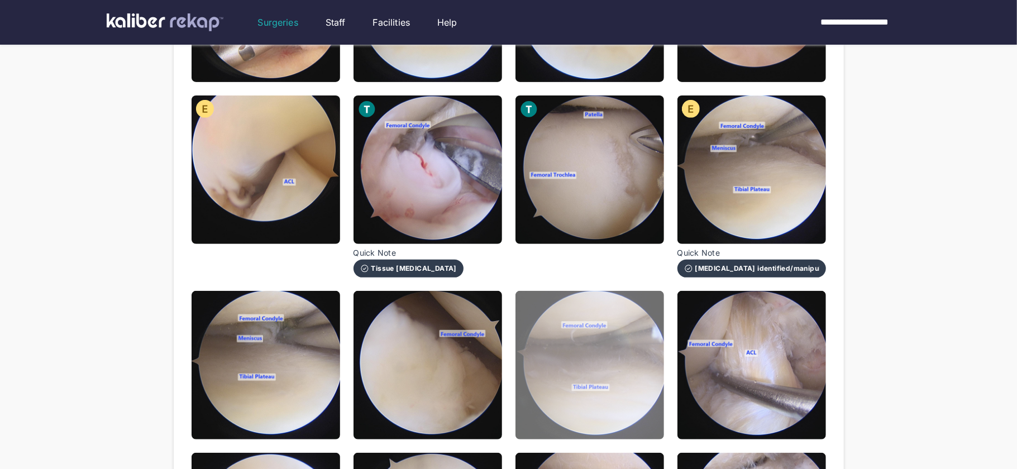
scroll to position [293, 0]
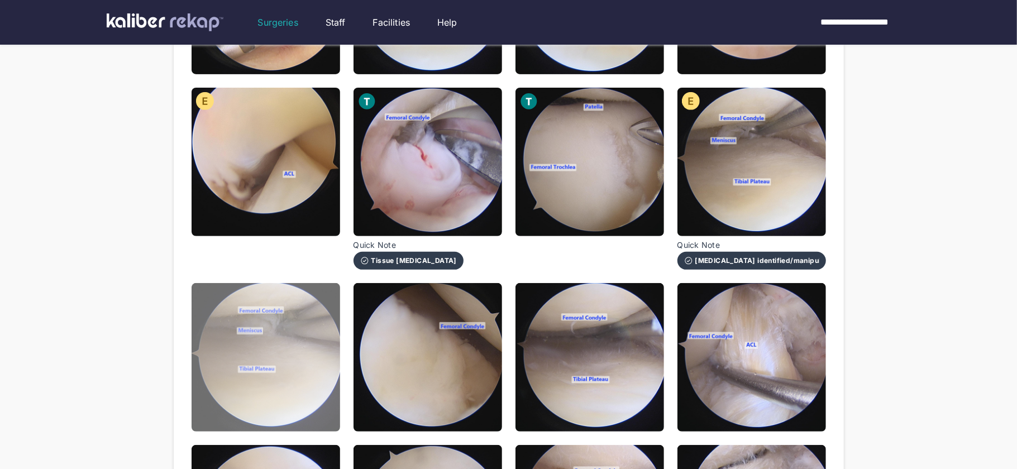
click at [309, 365] on img at bounding box center [266, 357] width 149 height 149
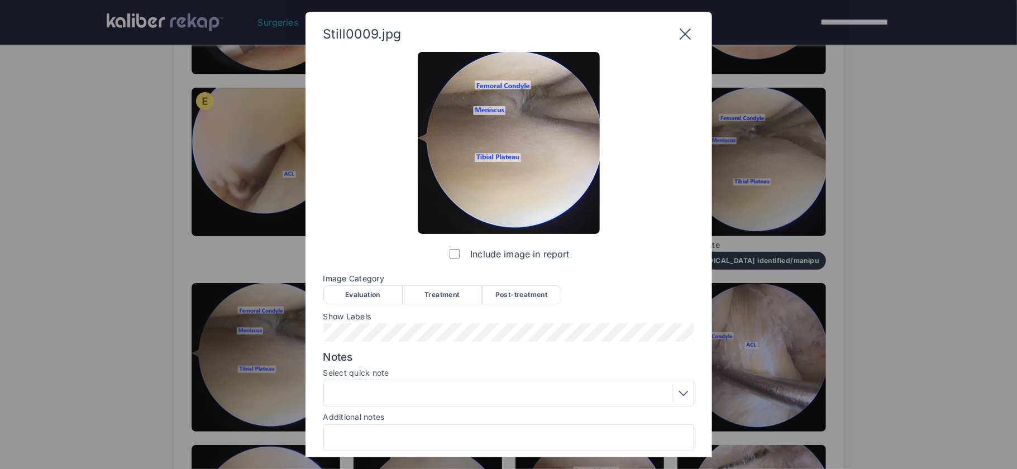
click at [423, 296] on div "Treatment" at bounding box center [442, 294] width 79 height 19
click at [379, 318] on span "Show Labels" at bounding box center [508, 316] width 371 height 9
click at [473, 387] on div at bounding box center [508, 393] width 363 height 18
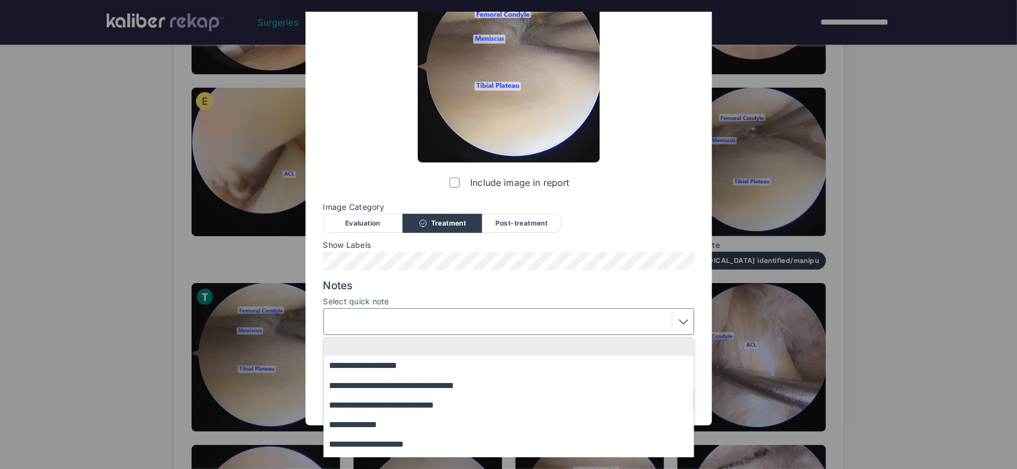
scroll to position [131, 0]
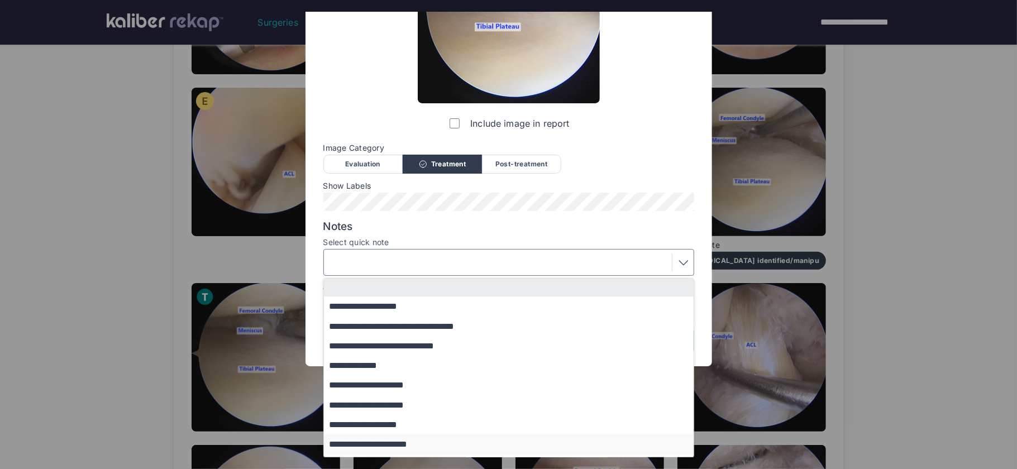
click at [409, 445] on button "**********" at bounding box center [514, 444] width 380 height 20
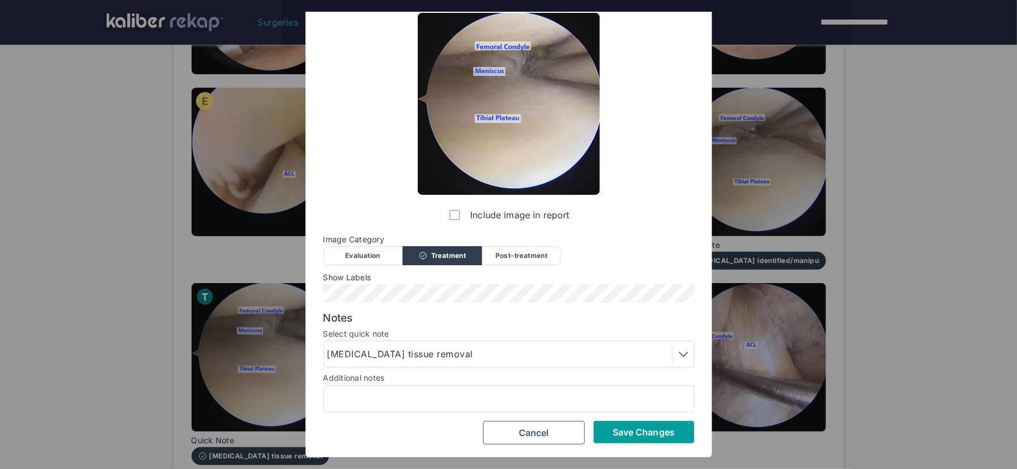
click at [616, 431] on span "Save Changes" at bounding box center [644, 432] width 62 height 11
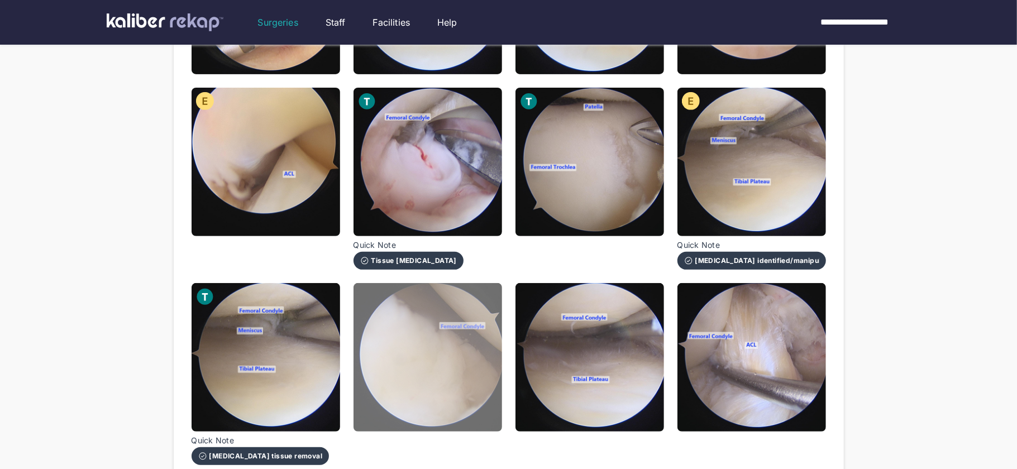
click at [452, 390] on img at bounding box center [428, 357] width 149 height 149
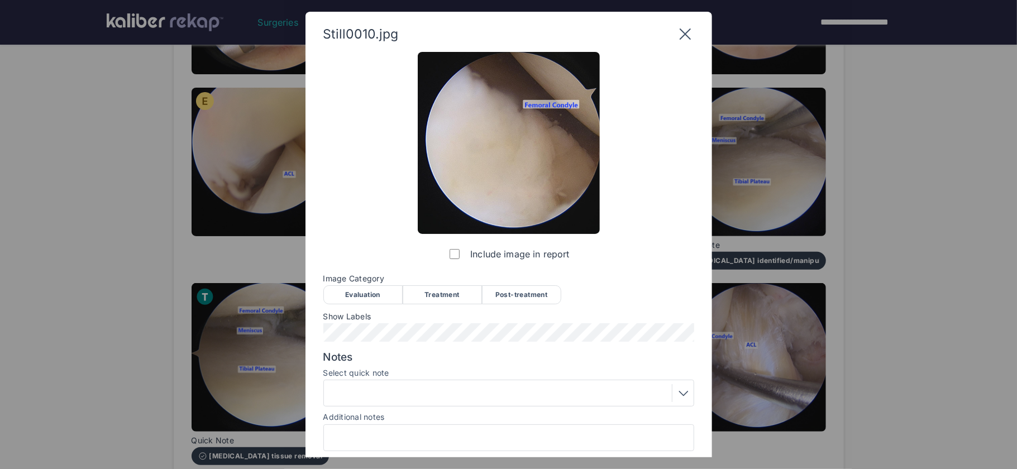
click at [369, 290] on div "Evaluation" at bounding box center [362, 294] width 79 height 19
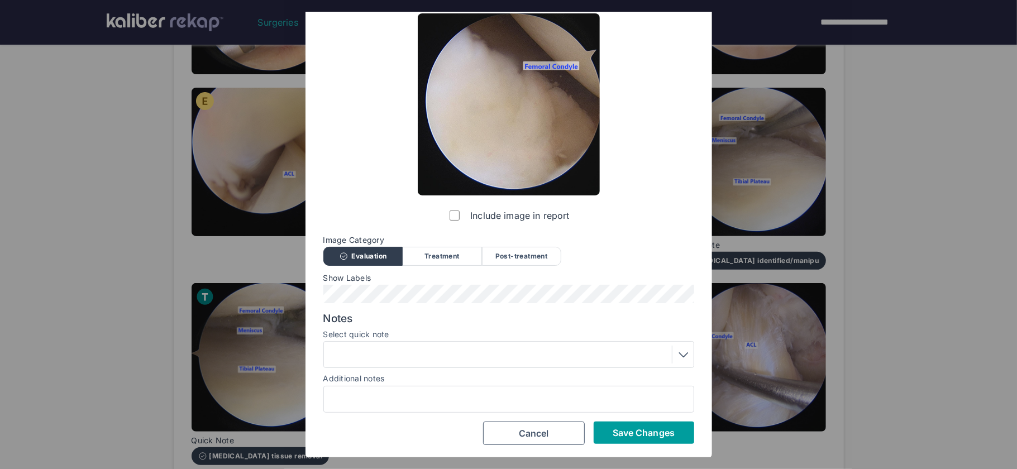
click at [627, 438] on button "Save Changes" at bounding box center [644, 433] width 101 height 22
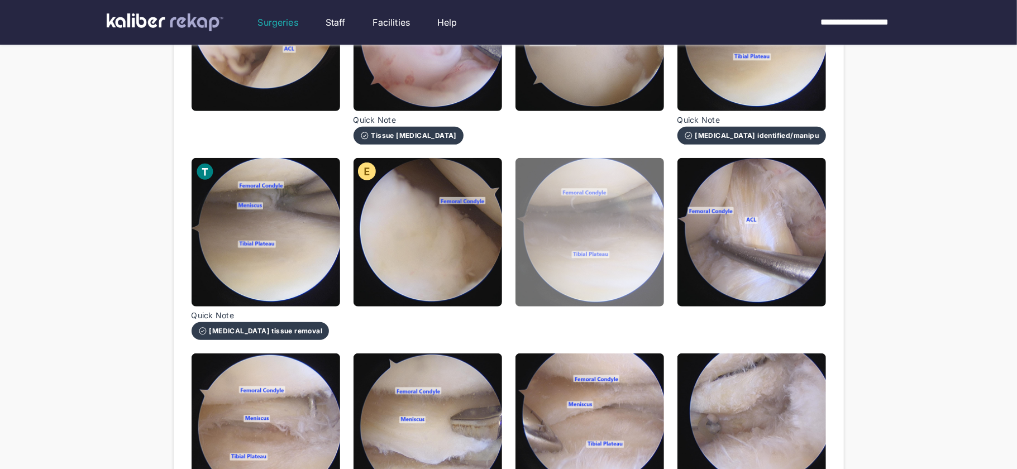
scroll to position [409, 0]
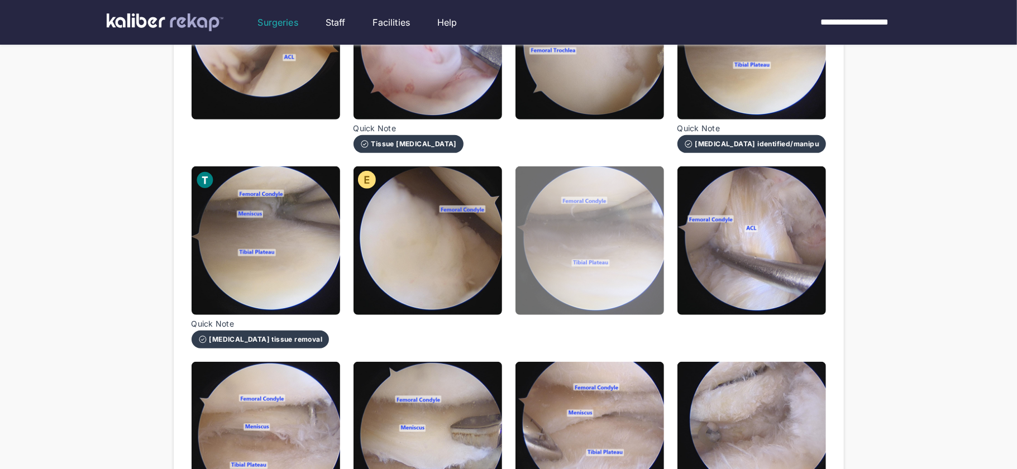
click at [613, 252] on img at bounding box center [589, 240] width 149 height 149
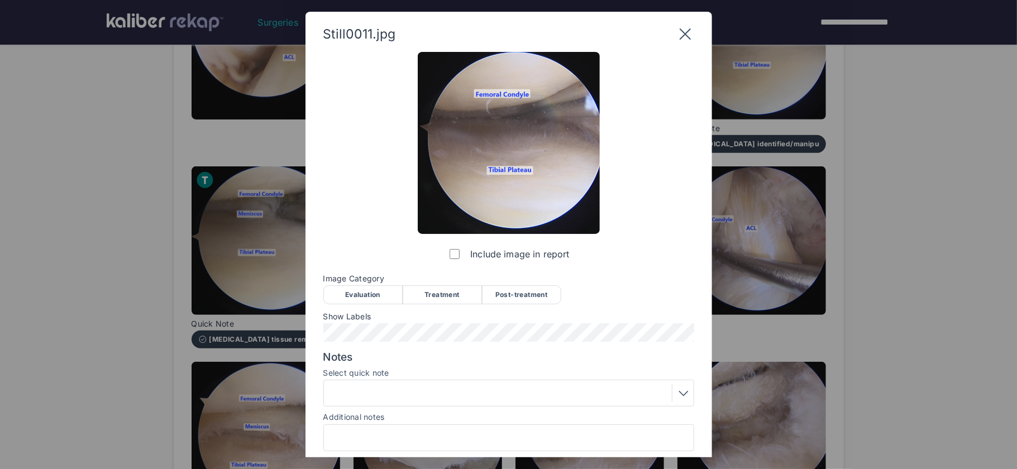
click at [356, 294] on div "Evaluation" at bounding box center [362, 294] width 79 height 19
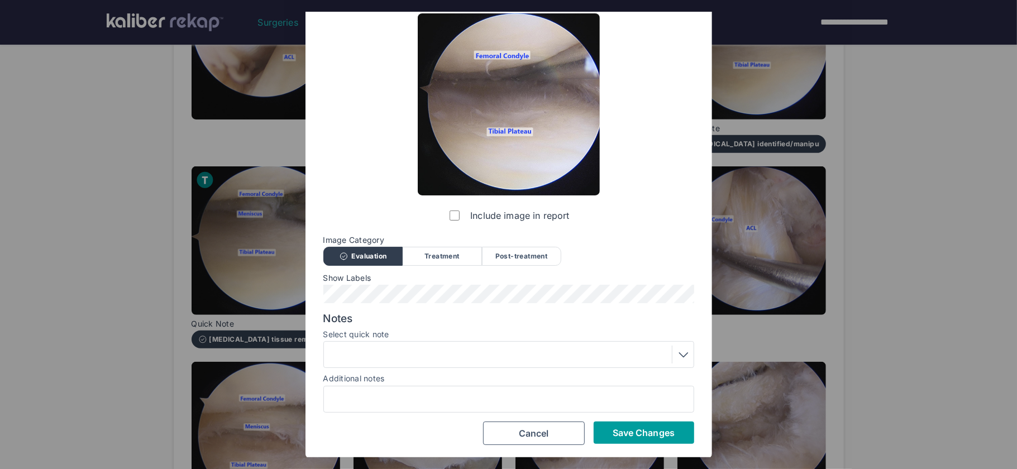
click at [671, 435] on span "Save Changes" at bounding box center [644, 432] width 62 height 11
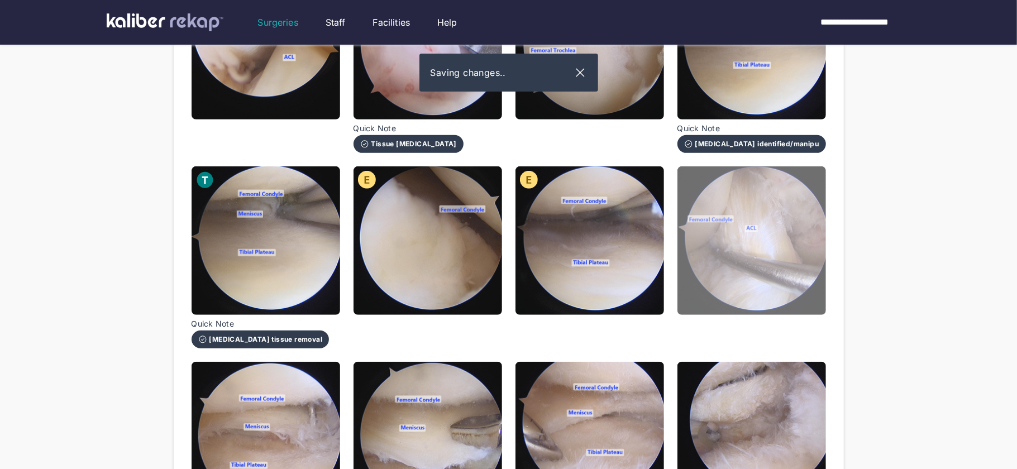
click at [751, 275] on img at bounding box center [751, 240] width 149 height 149
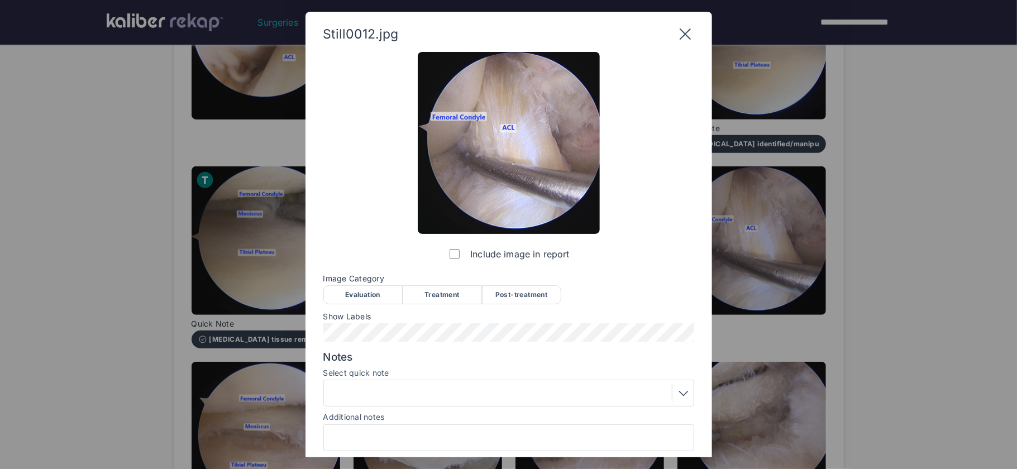
click at [366, 292] on div "Evaluation" at bounding box center [362, 294] width 79 height 19
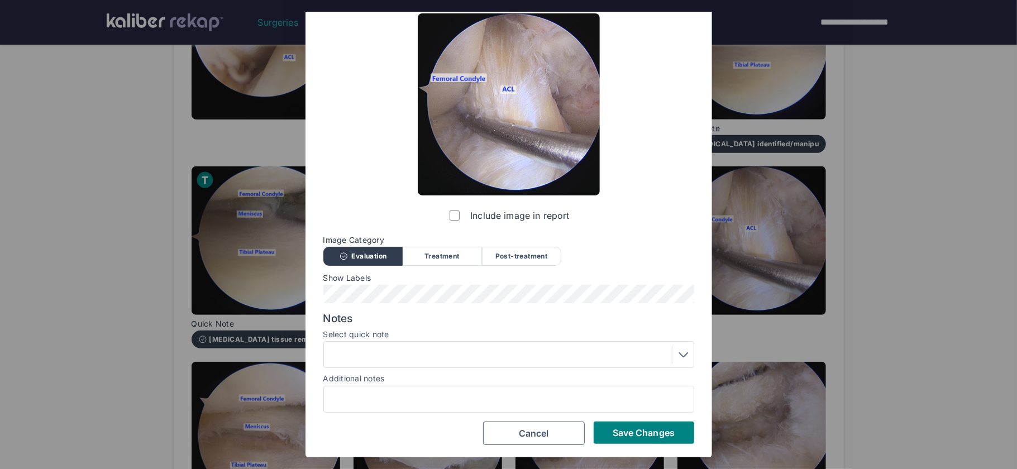
click at [455, 359] on div at bounding box center [508, 355] width 363 height 18
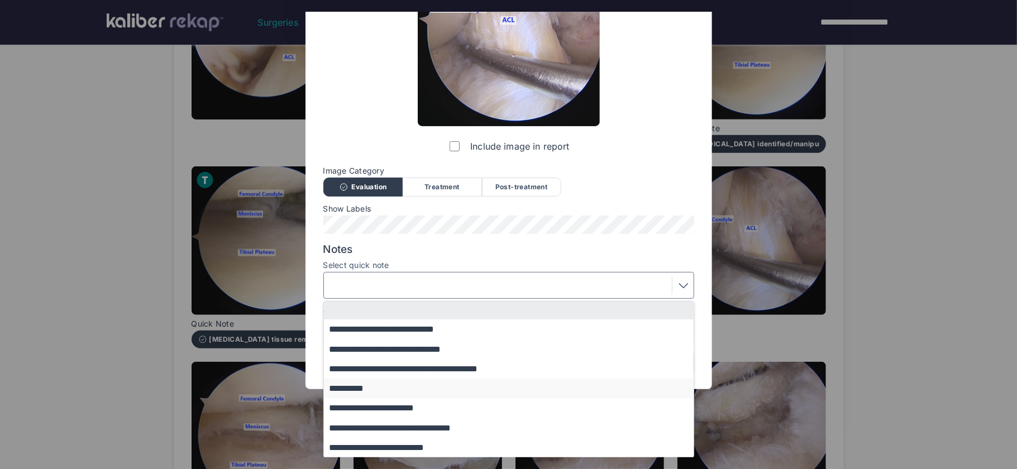
click at [355, 390] on button "**********" at bounding box center [514, 389] width 380 height 20
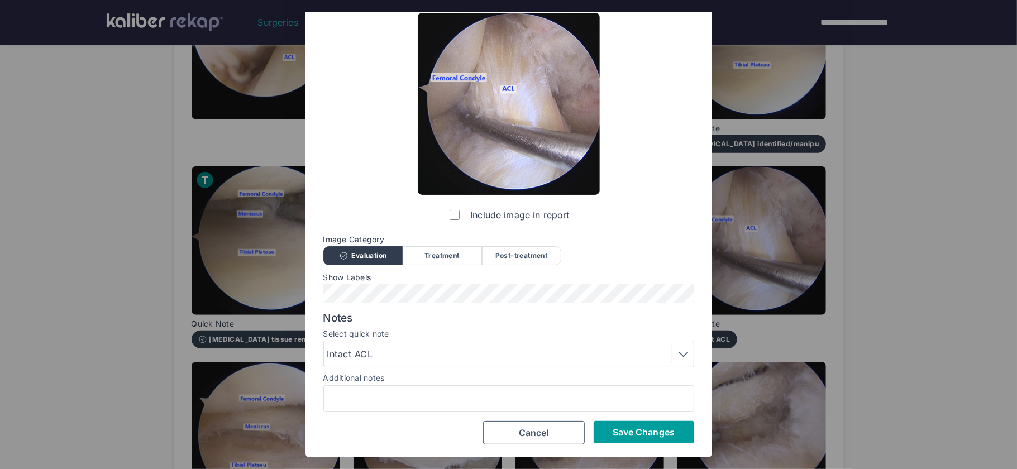
click at [659, 441] on button "Save Changes" at bounding box center [644, 432] width 101 height 22
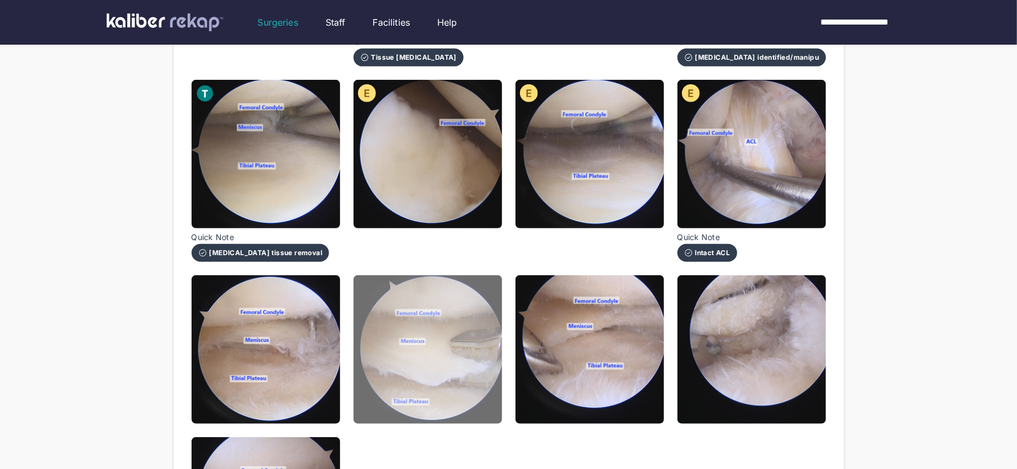
scroll to position [521, 0]
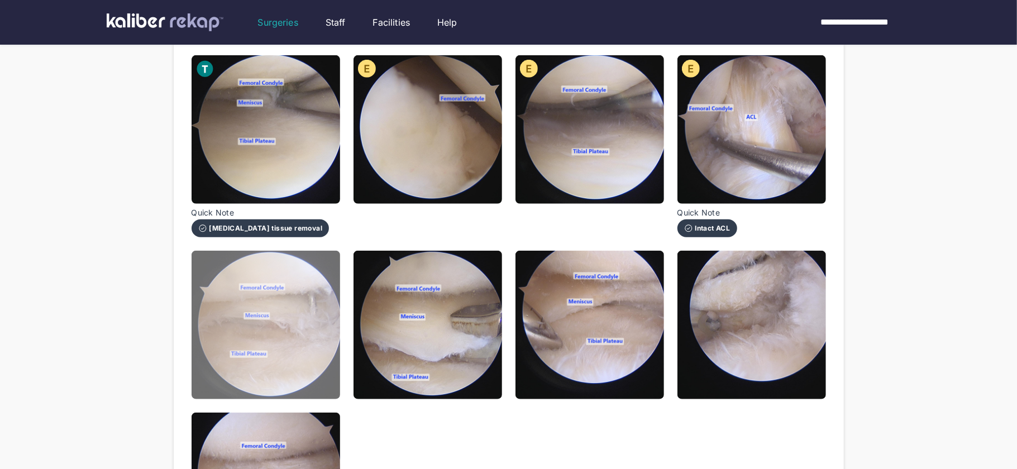
click at [307, 352] on img at bounding box center [266, 325] width 149 height 149
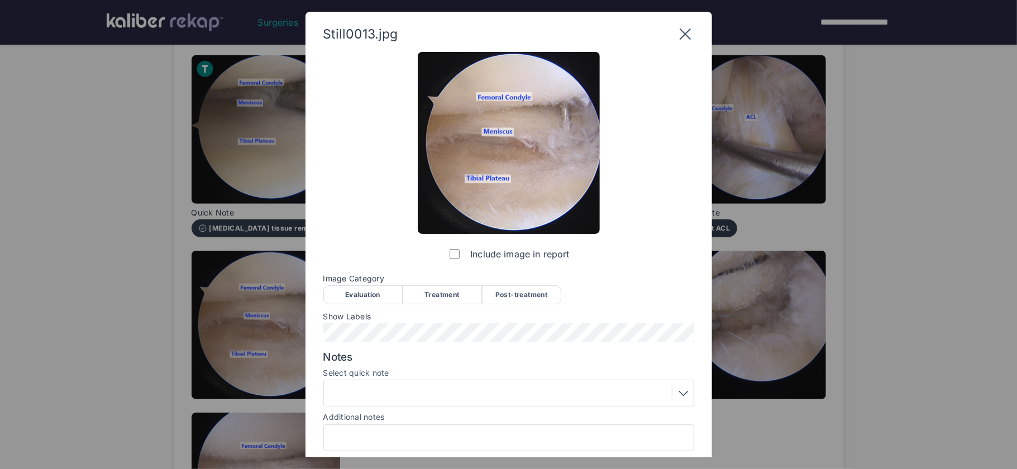
click at [355, 291] on div "Evaluation" at bounding box center [362, 294] width 79 height 19
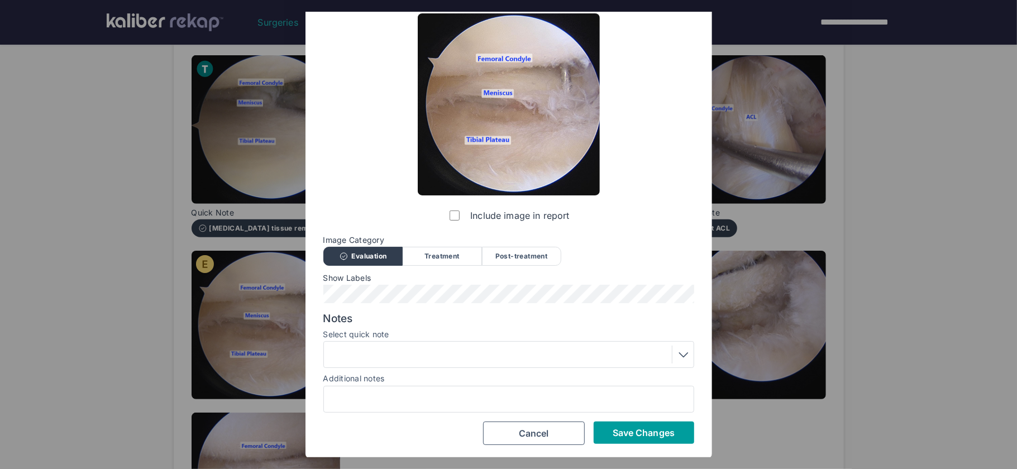
click at [629, 431] on span "Save Changes" at bounding box center [644, 432] width 62 height 11
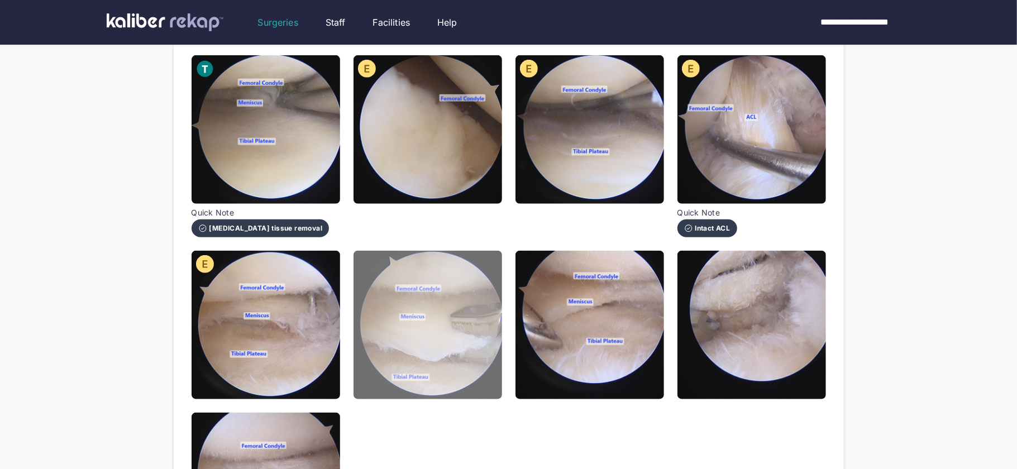
click at [484, 359] on img at bounding box center [428, 325] width 149 height 149
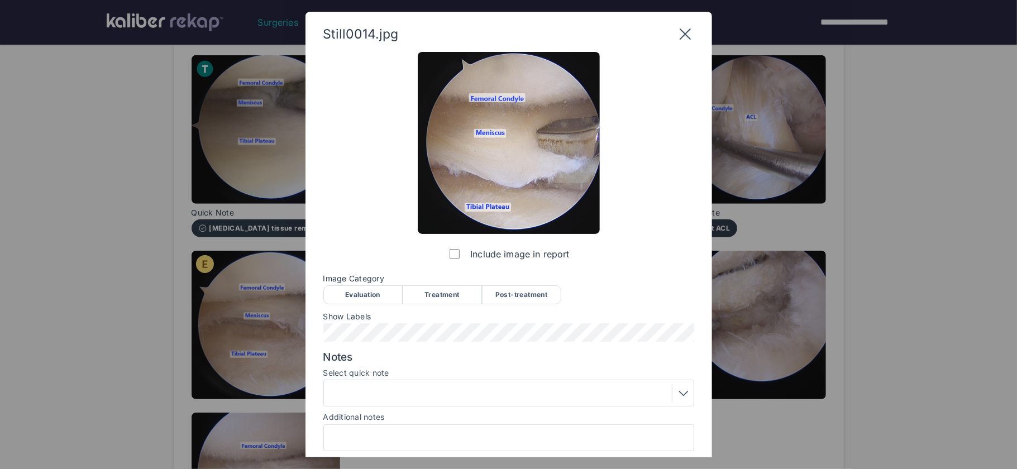
click at [446, 297] on div "Treatment" at bounding box center [442, 294] width 79 height 19
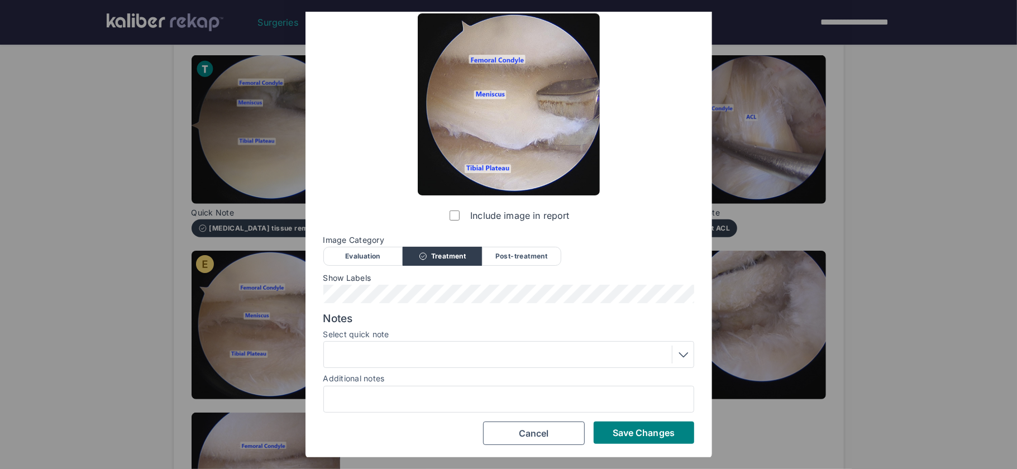
click at [434, 355] on div at bounding box center [508, 355] width 363 height 18
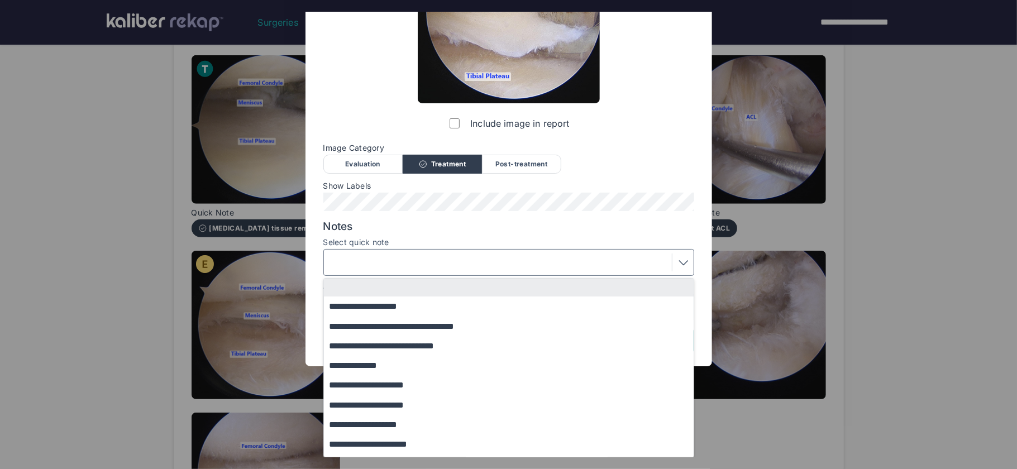
scroll to position [12, 0]
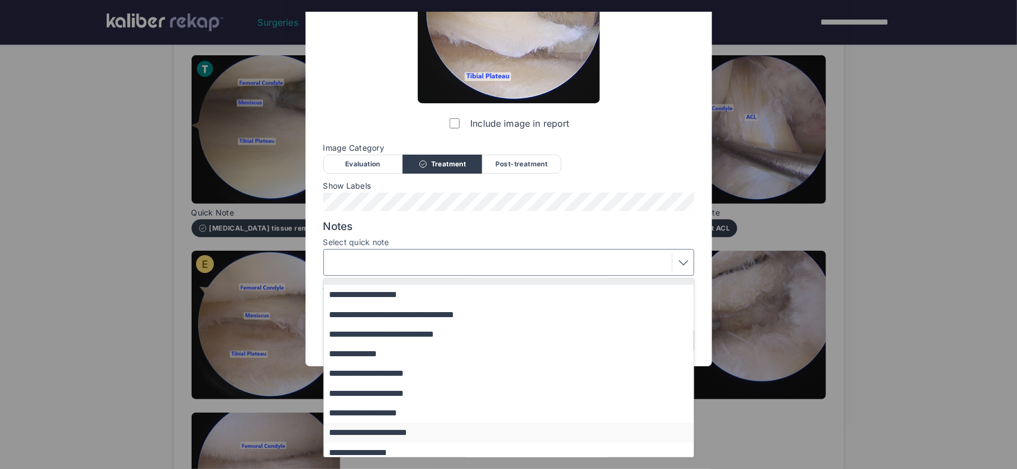
click at [422, 431] on button "**********" at bounding box center [514, 433] width 380 height 20
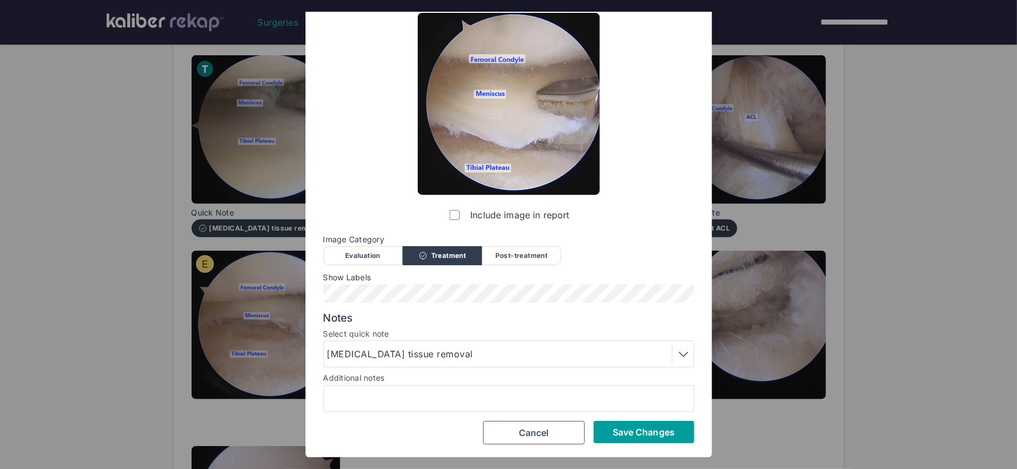
click at [672, 429] on span "Save Changes" at bounding box center [644, 432] width 62 height 11
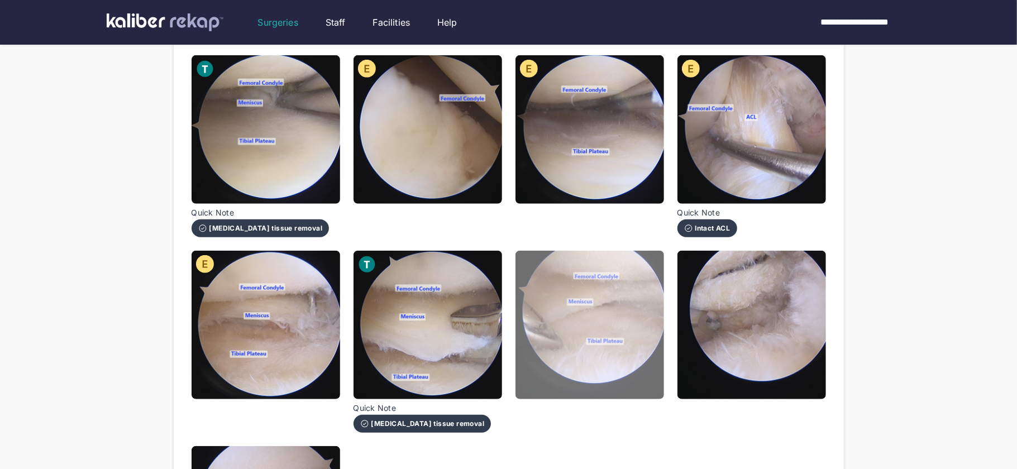
click at [632, 349] on img at bounding box center [589, 325] width 149 height 149
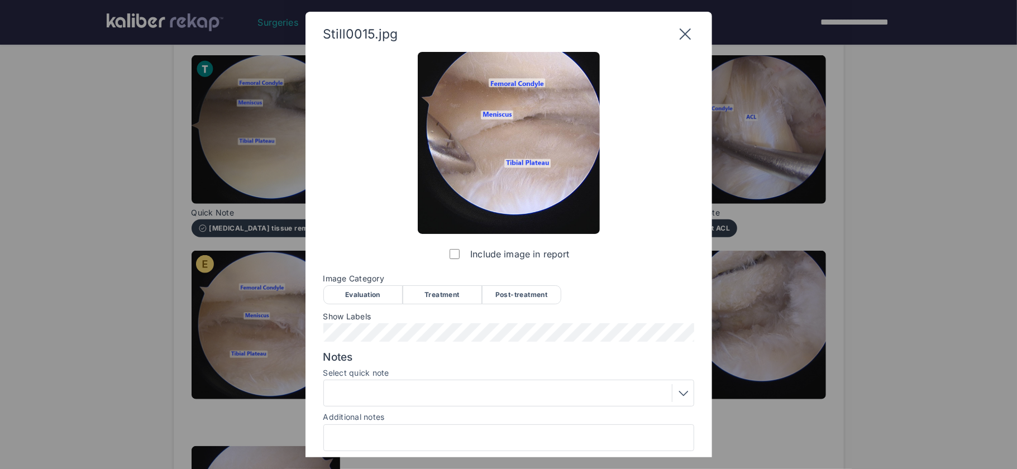
click at [540, 295] on div "Post-treatment" at bounding box center [521, 294] width 79 height 19
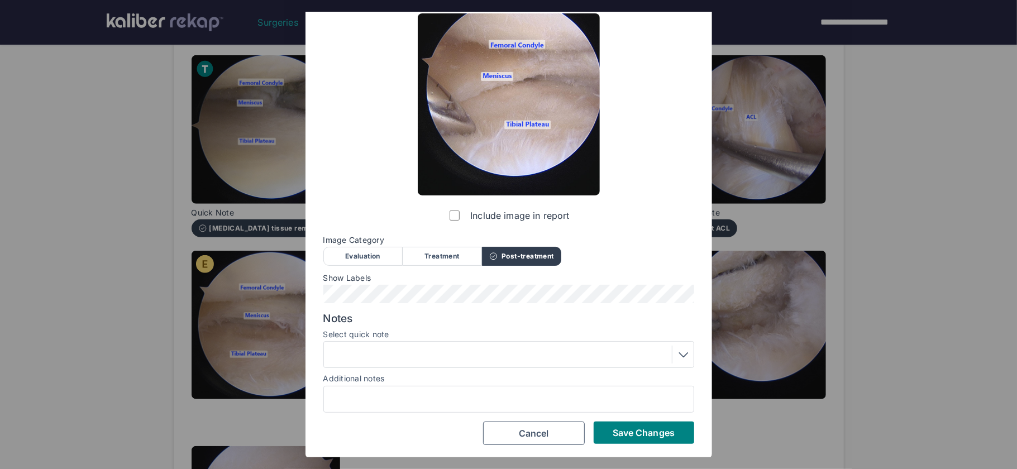
click at [458, 357] on div at bounding box center [508, 355] width 363 height 18
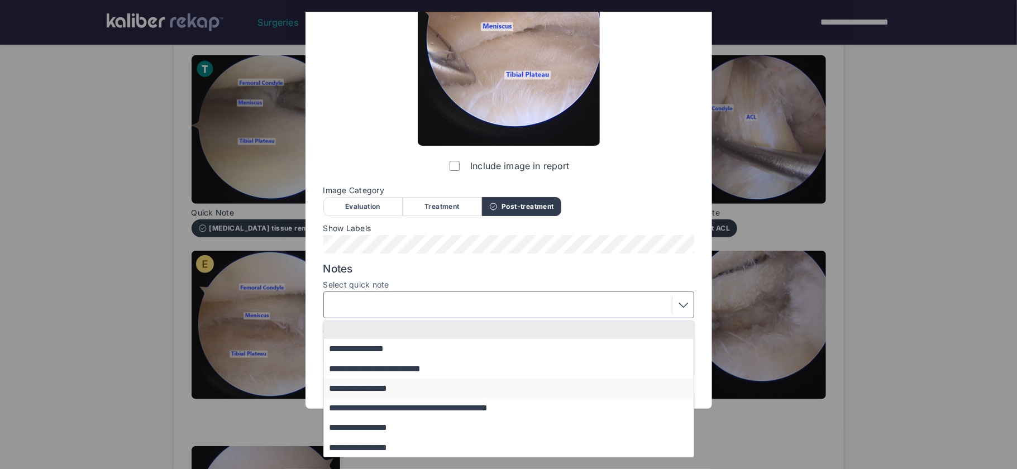
click at [388, 386] on button "**********" at bounding box center [514, 389] width 380 height 20
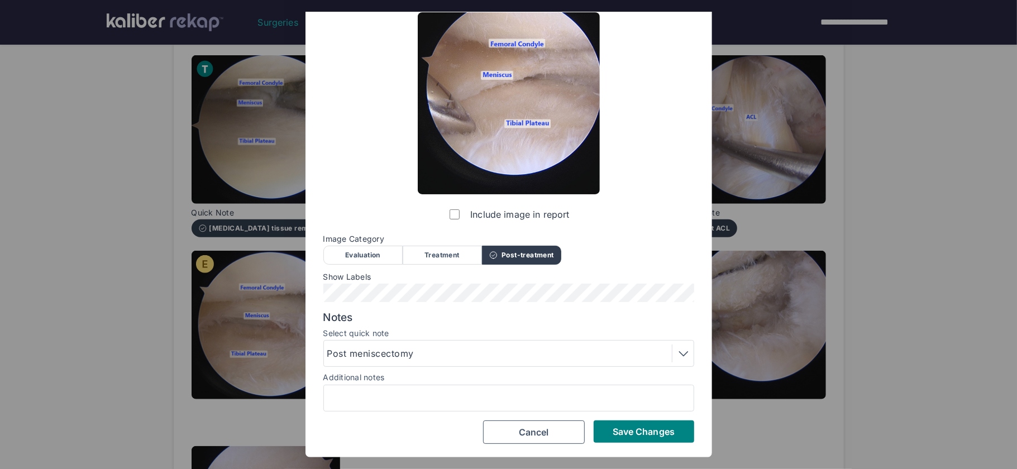
scroll to position [39, 0]
click at [642, 429] on span "Save Changes" at bounding box center [644, 432] width 62 height 11
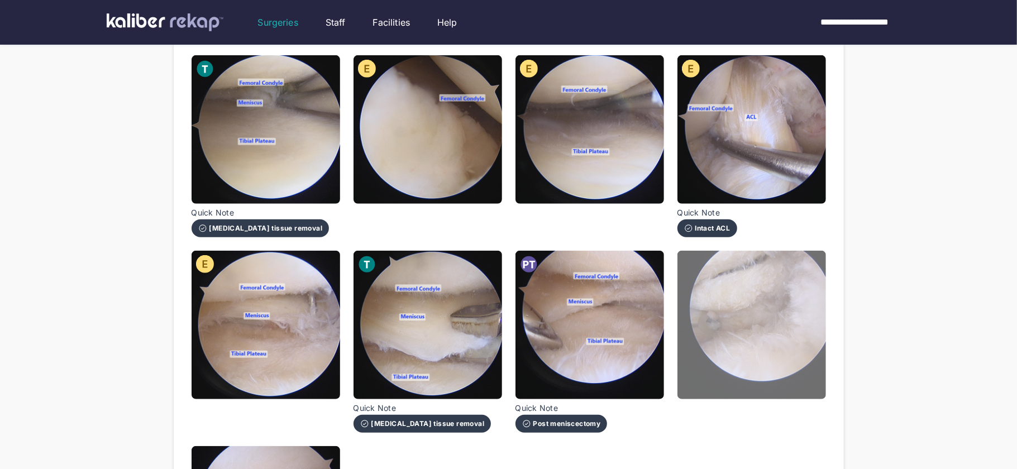
click at [771, 345] on img at bounding box center [751, 325] width 149 height 149
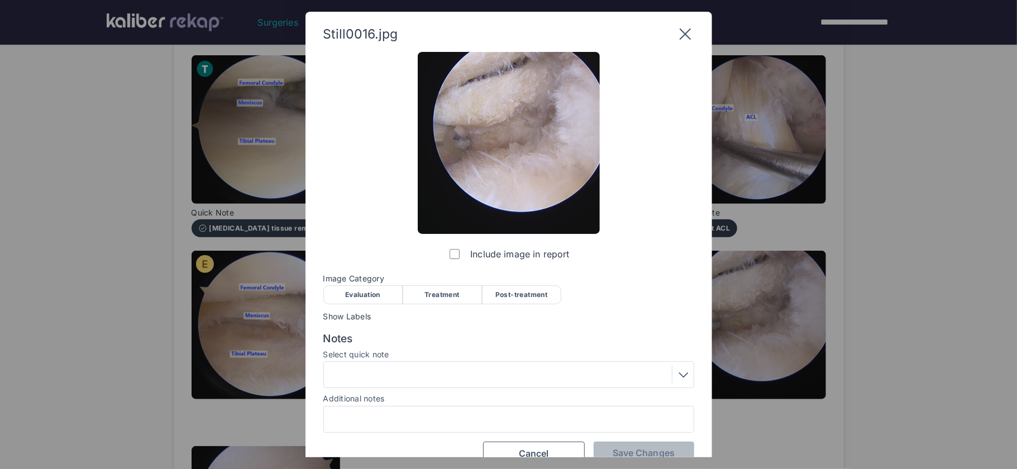
click at [520, 299] on div "Post-treatment" at bounding box center [521, 294] width 79 height 19
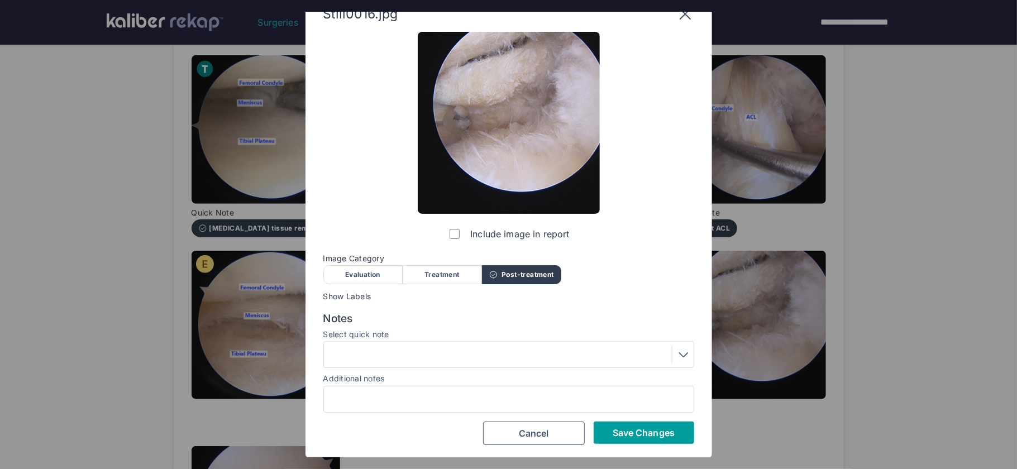
click at [650, 425] on button "Save Changes" at bounding box center [644, 433] width 101 height 22
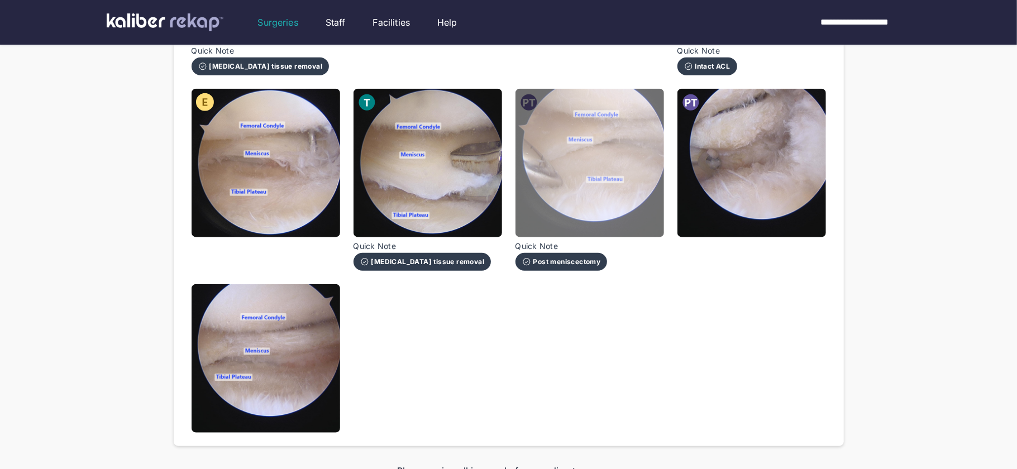
scroll to position [753, 0]
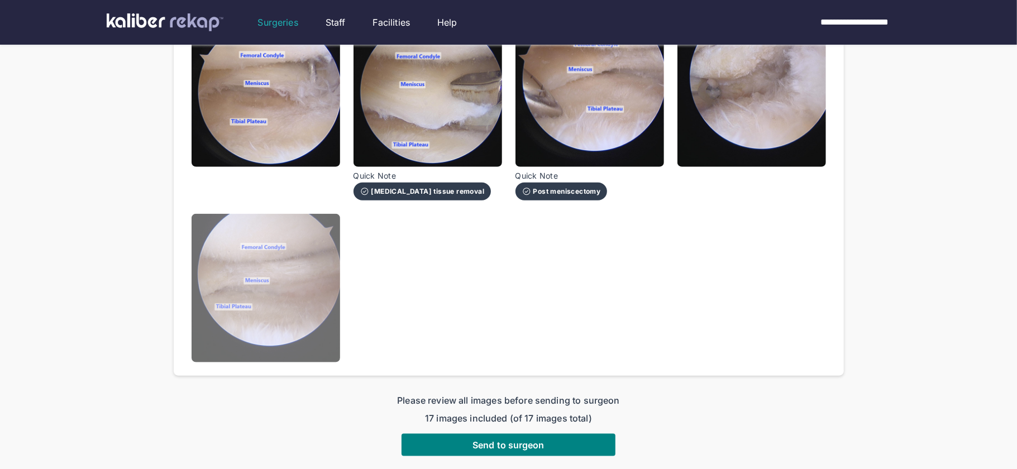
click at [281, 287] on img at bounding box center [266, 288] width 149 height 149
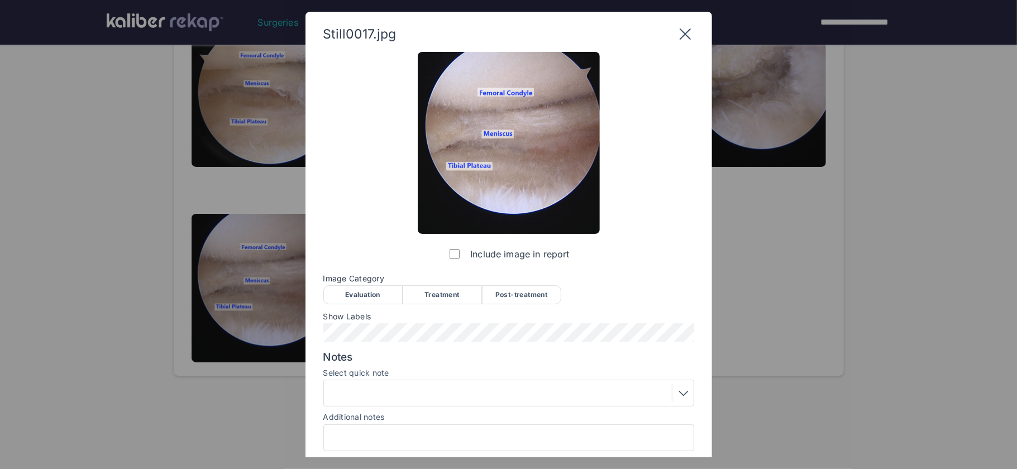
click at [502, 302] on div "Post-treatment" at bounding box center [521, 294] width 79 height 19
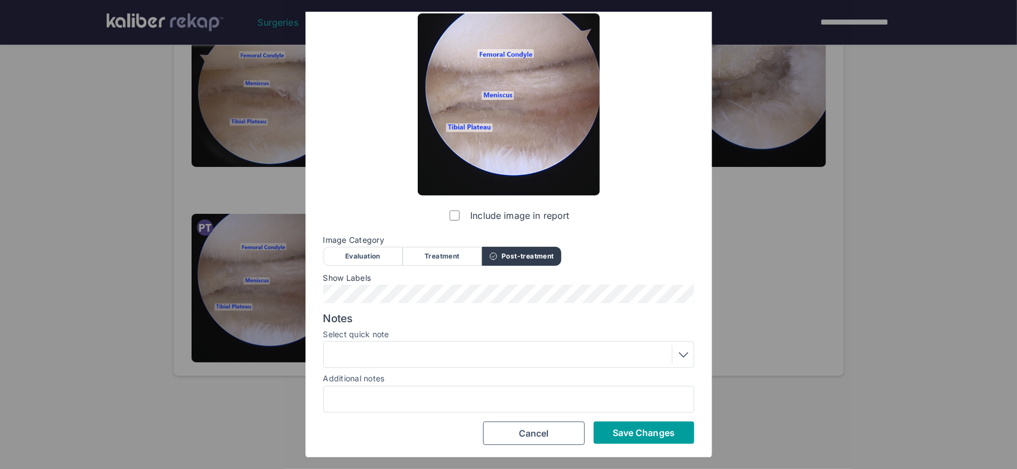
click at [630, 432] on span "Save Changes" at bounding box center [644, 432] width 62 height 11
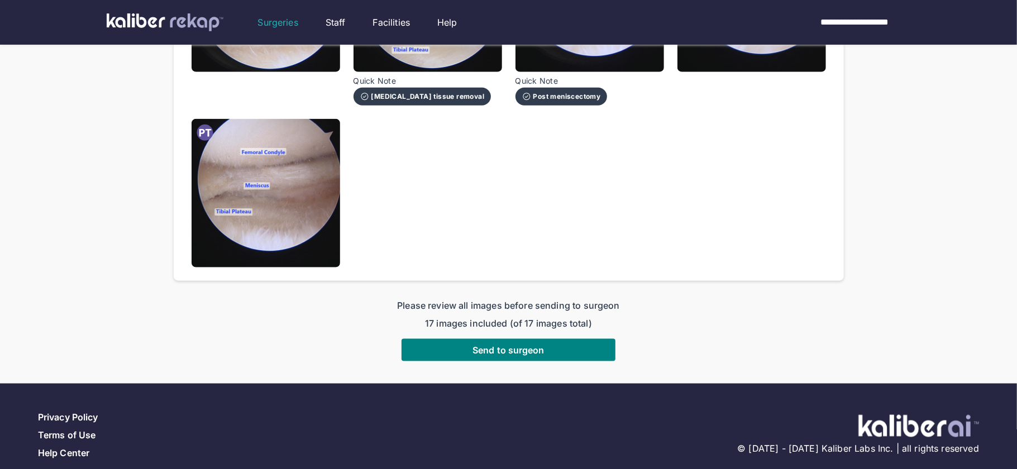
scroll to position [851, 0]
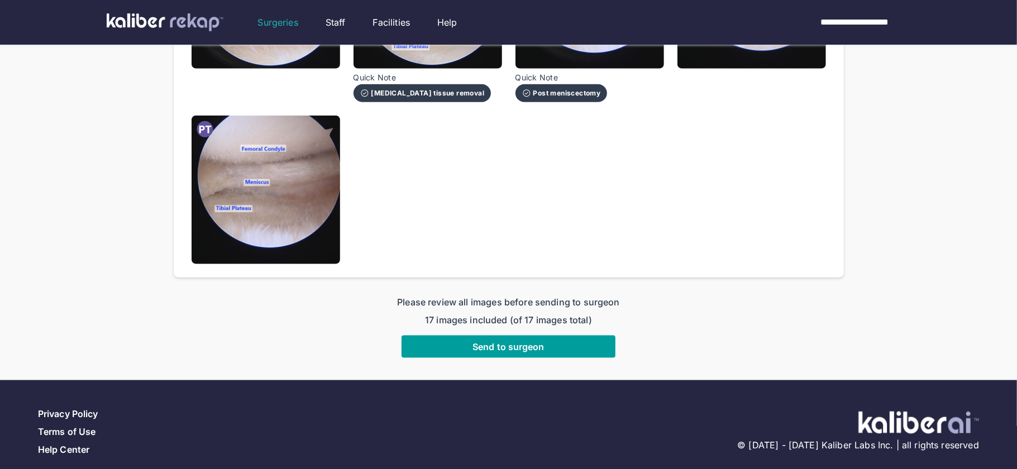
click at [516, 341] on span "Send to surgeon" at bounding box center [508, 346] width 72 height 11
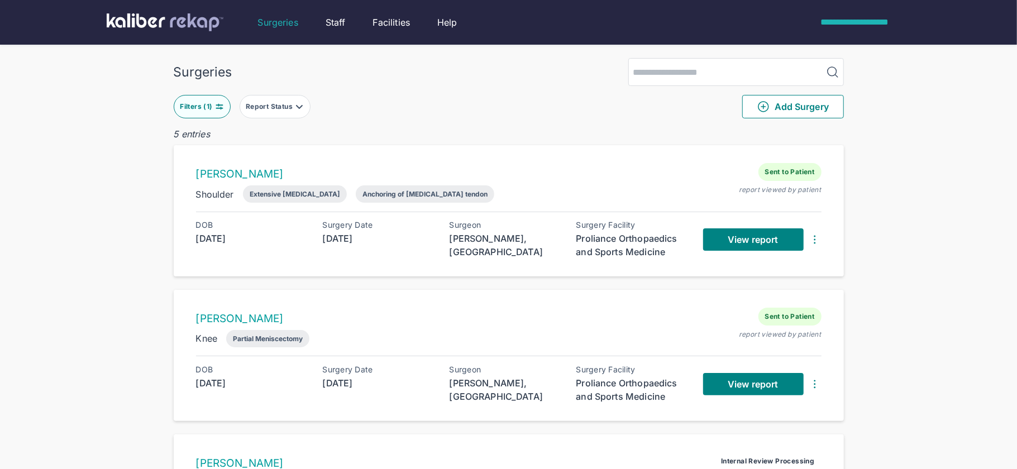
click at [851, 22] on div "**********" at bounding box center [858, 22] width 102 height 13
click at [851, 68] on li "Logout" at bounding box center [868, 67] width 89 height 22
